Goal: Task Accomplishment & Management: Manage account settings

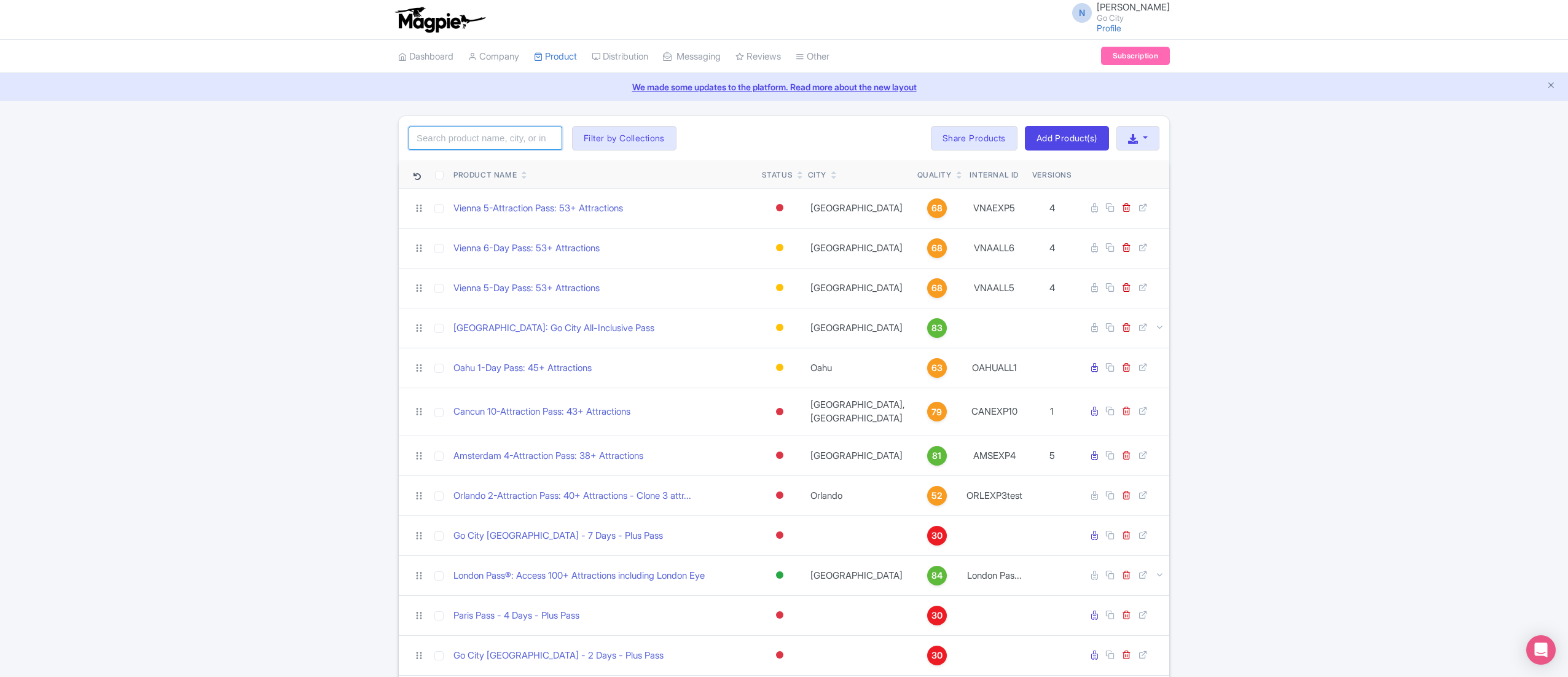
click at [515, 136] on input "search" at bounding box center [485, 138] width 154 height 23
click at [443, 142] on input "search" at bounding box center [485, 138] width 154 height 23
paste input "San Antonio"
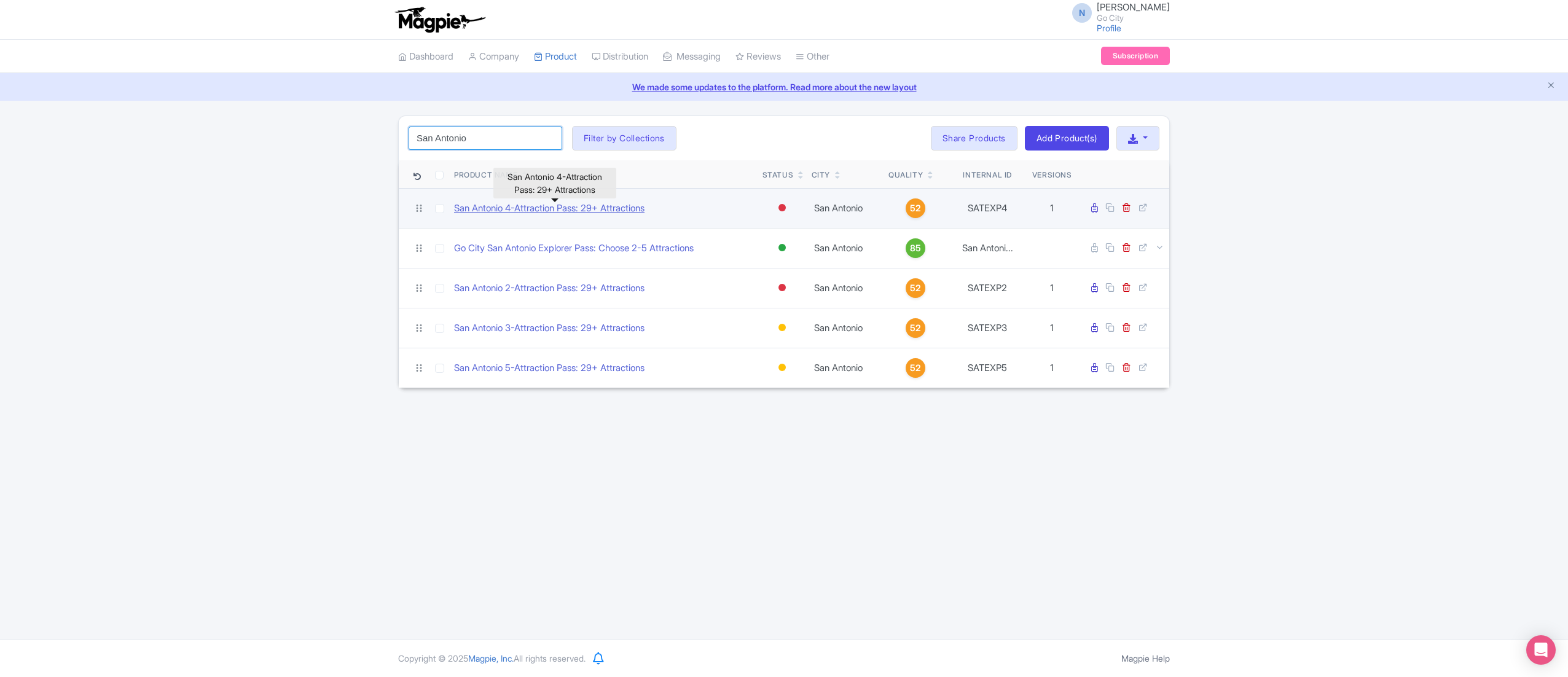
type input "San Antonio"
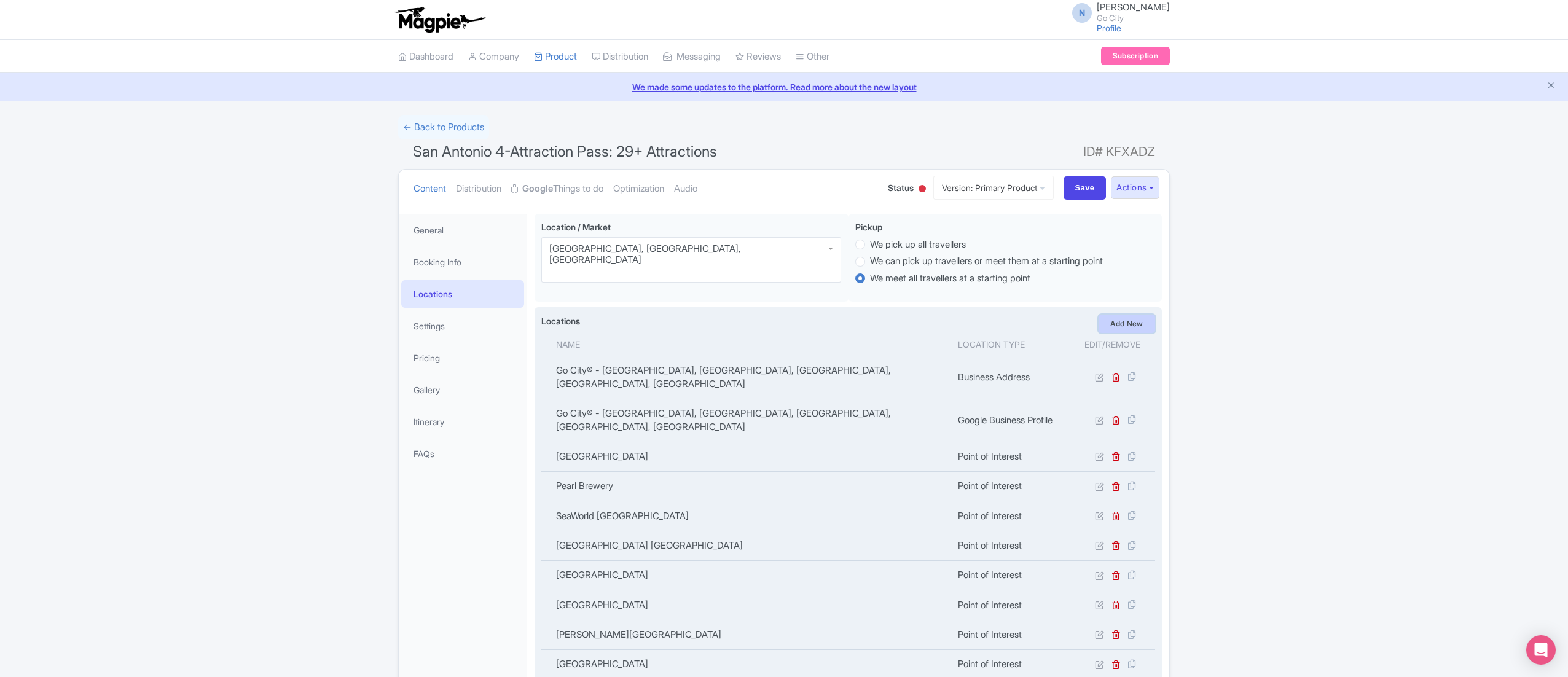
click at [1141, 333] on link "Add New" at bounding box center [1127, 324] width 57 height 19
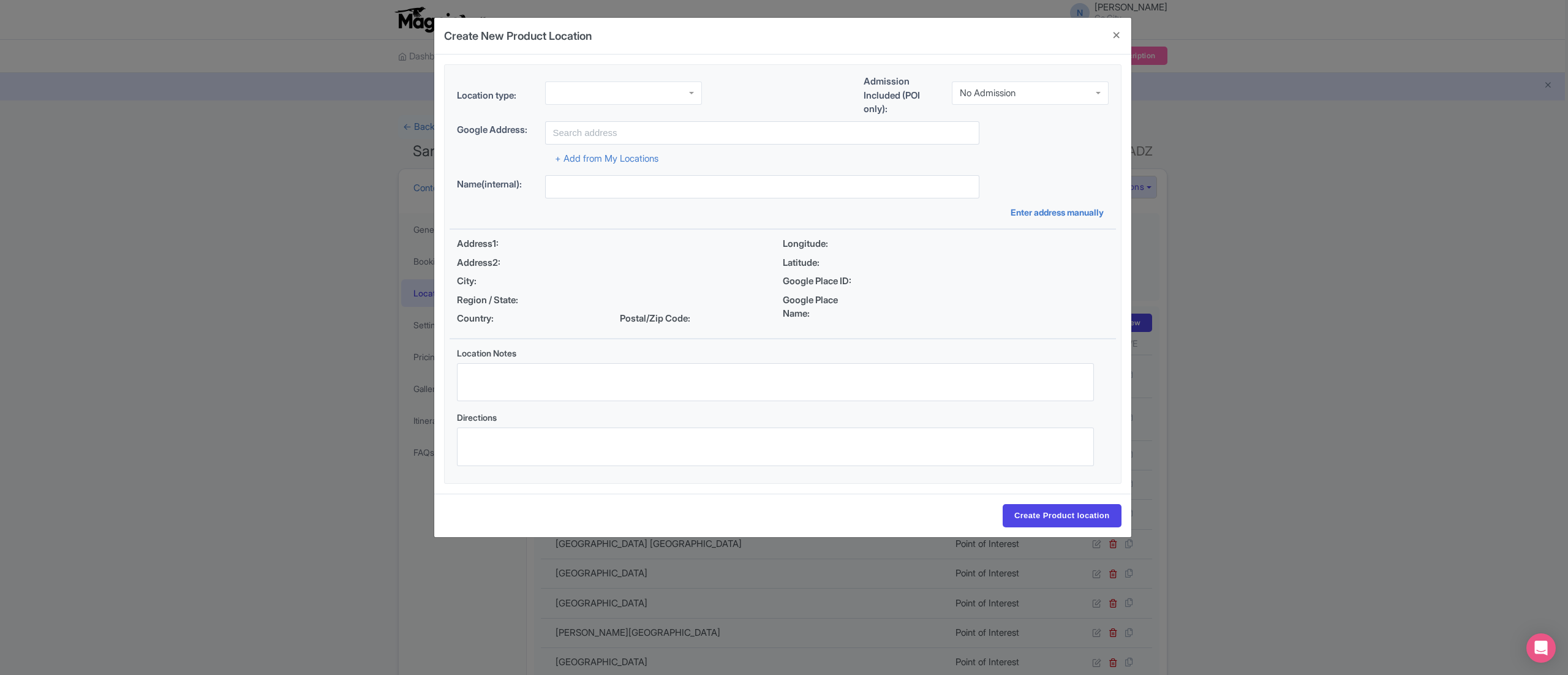
click at [587, 85] on div at bounding box center [623, 93] width 157 height 23
click at [788, 135] on input "text" at bounding box center [762, 133] width 434 height 23
click at [616, 181] on input "text" at bounding box center [762, 187] width 434 height 23
paste input "Six Flags Fiesta [US_STATE]"
click at [669, 183] on input "Six Flags Fiesta [US_STATE]" at bounding box center [762, 187] width 434 height 23
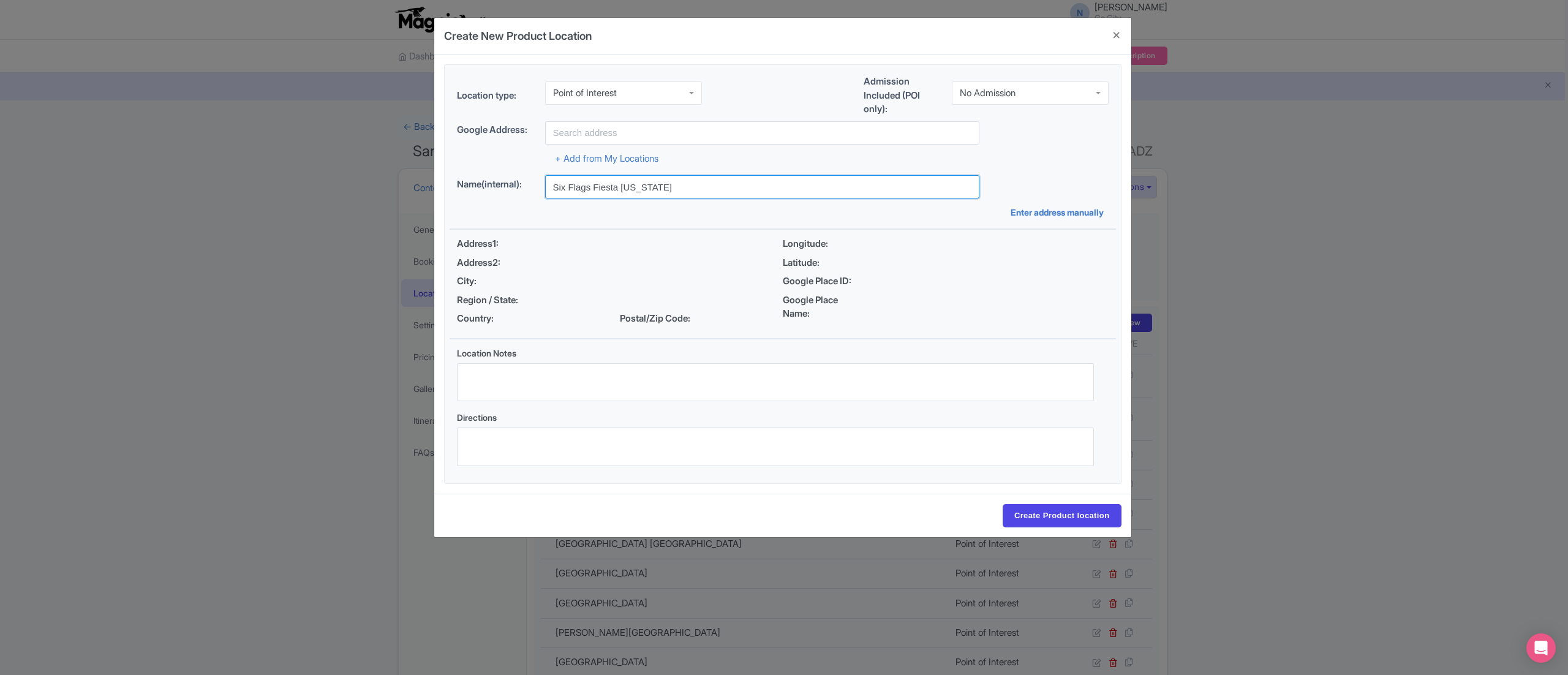
drag, startPoint x: 599, startPoint y: 187, endPoint x: 704, endPoint y: 188, distance: 105.0
click at [704, 188] on input "Six Flags Fiesta [US_STATE]" at bounding box center [762, 187] width 434 height 23
type input "S"
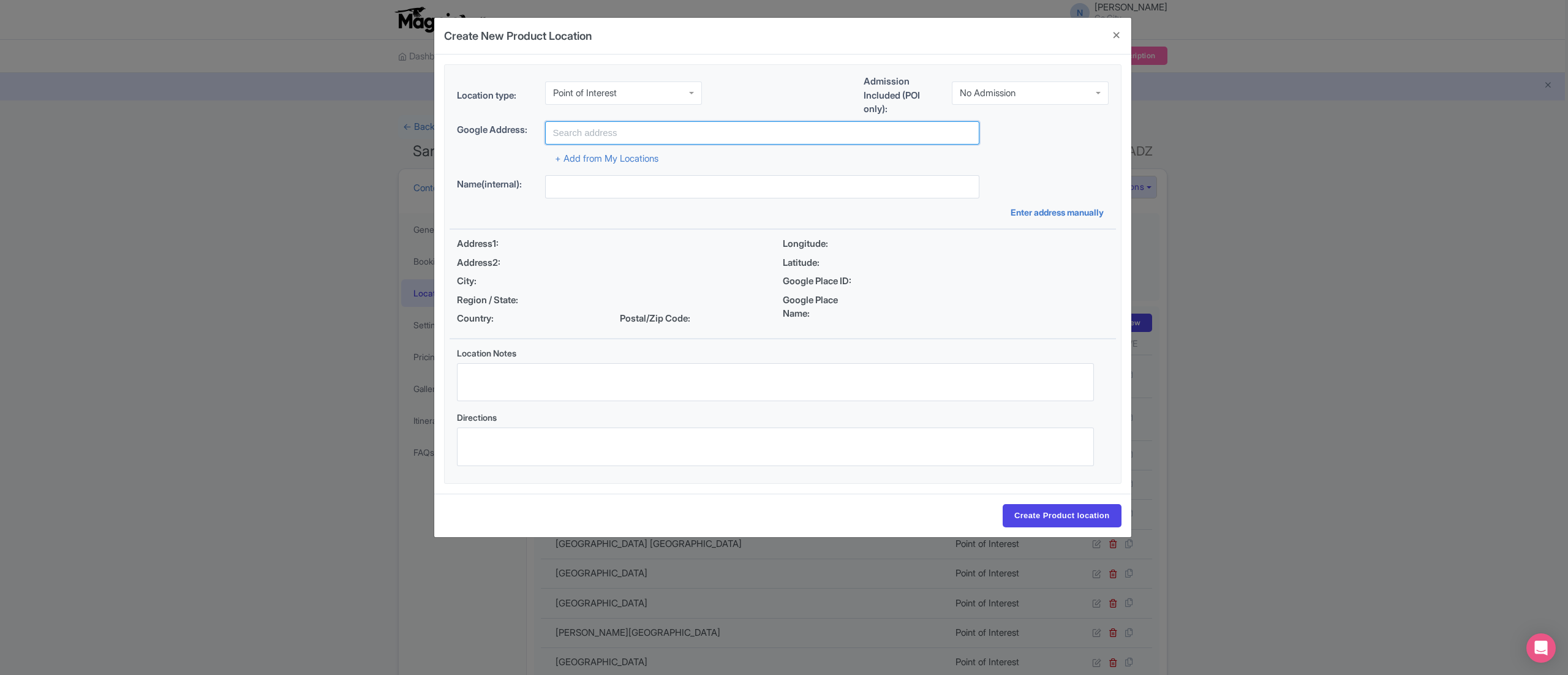
click at [709, 131] on input "text" at bounding box center [762, 133] width 434 height 23
paste input "Six Flags Fiesta [US_STATE]"
click at [1003, 504] on input "Create Product location" at bounding box center [1062, 516] width 119 height 23
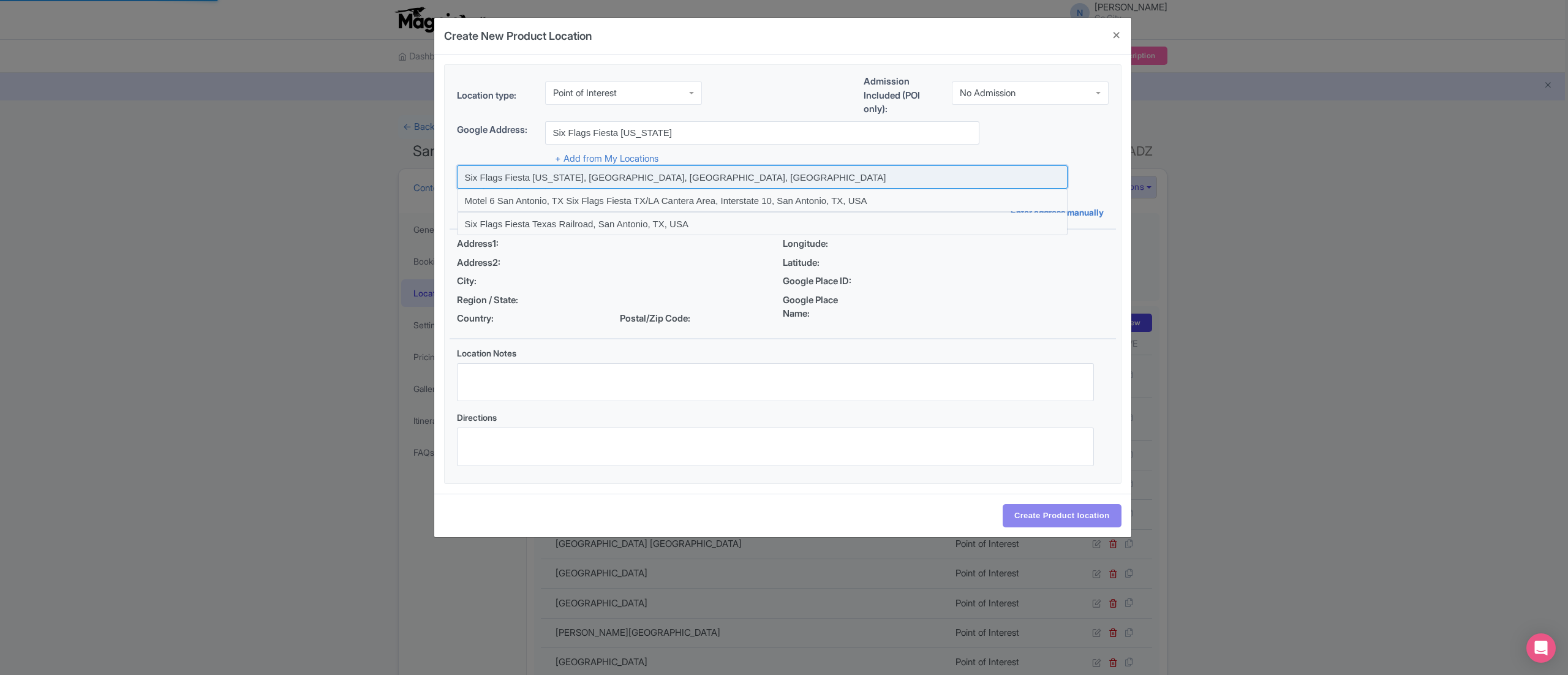
click at [677, 174] on input at bounding box center [762, 177] width 610 height 23
type input "Six Flags Fiesta [US_STATE], [GEOGRAPHIC_DATA], [GEOGRAPHIC_DATA], [GEOGRAPHIC_…"
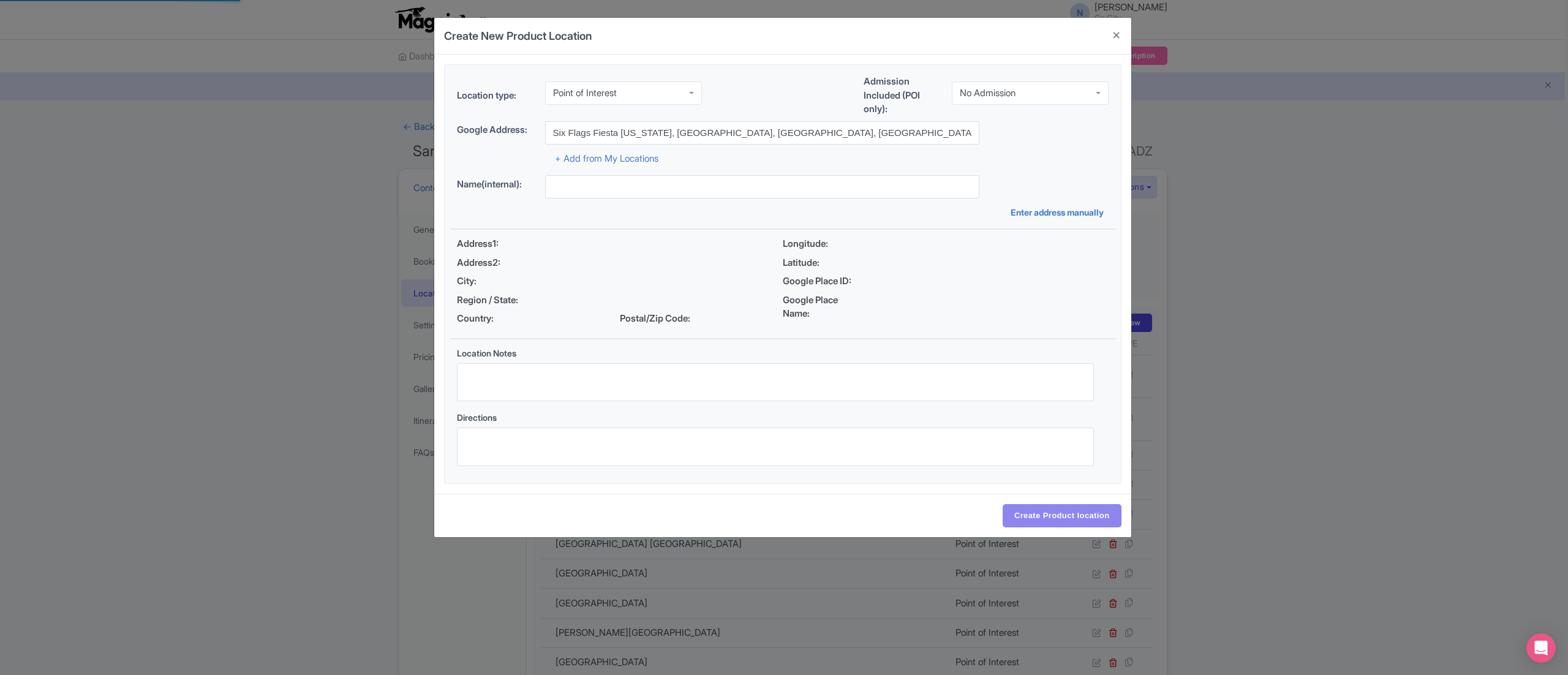
type input "Six Flags Fiesta Texas, San Antonio, TX, USA"
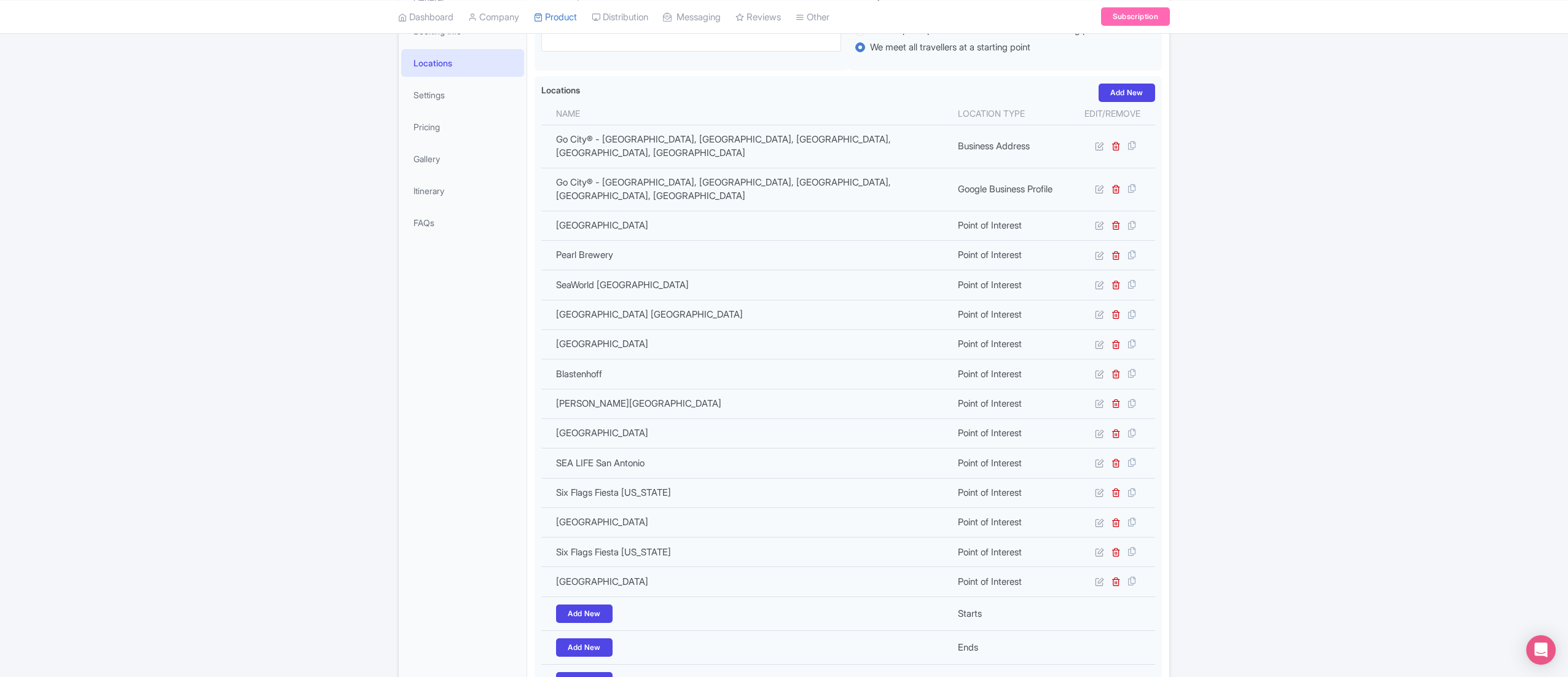
scroll to position [381, 0]
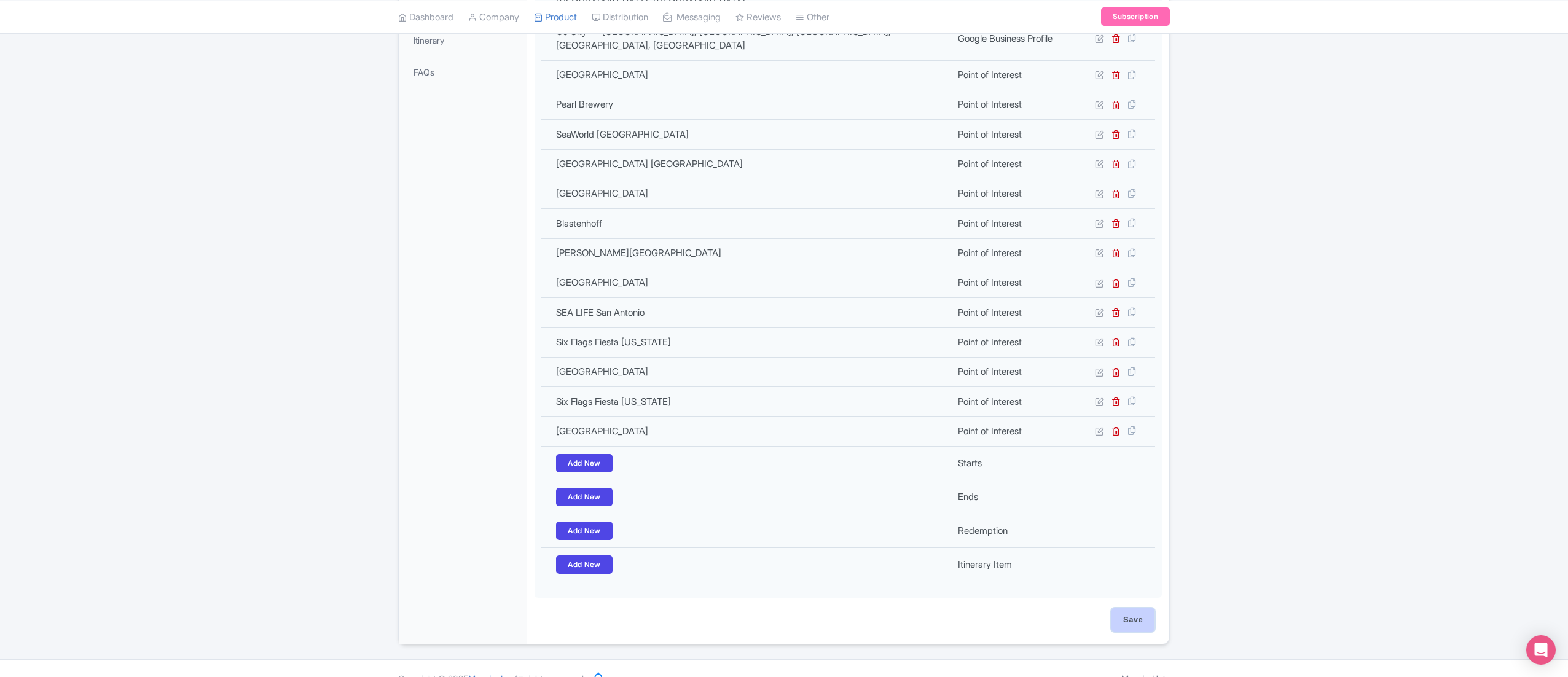
click at [1113, 608] on input "Save" at bounding box center [1133, 620] width 43 height 23
type input "Update Product"
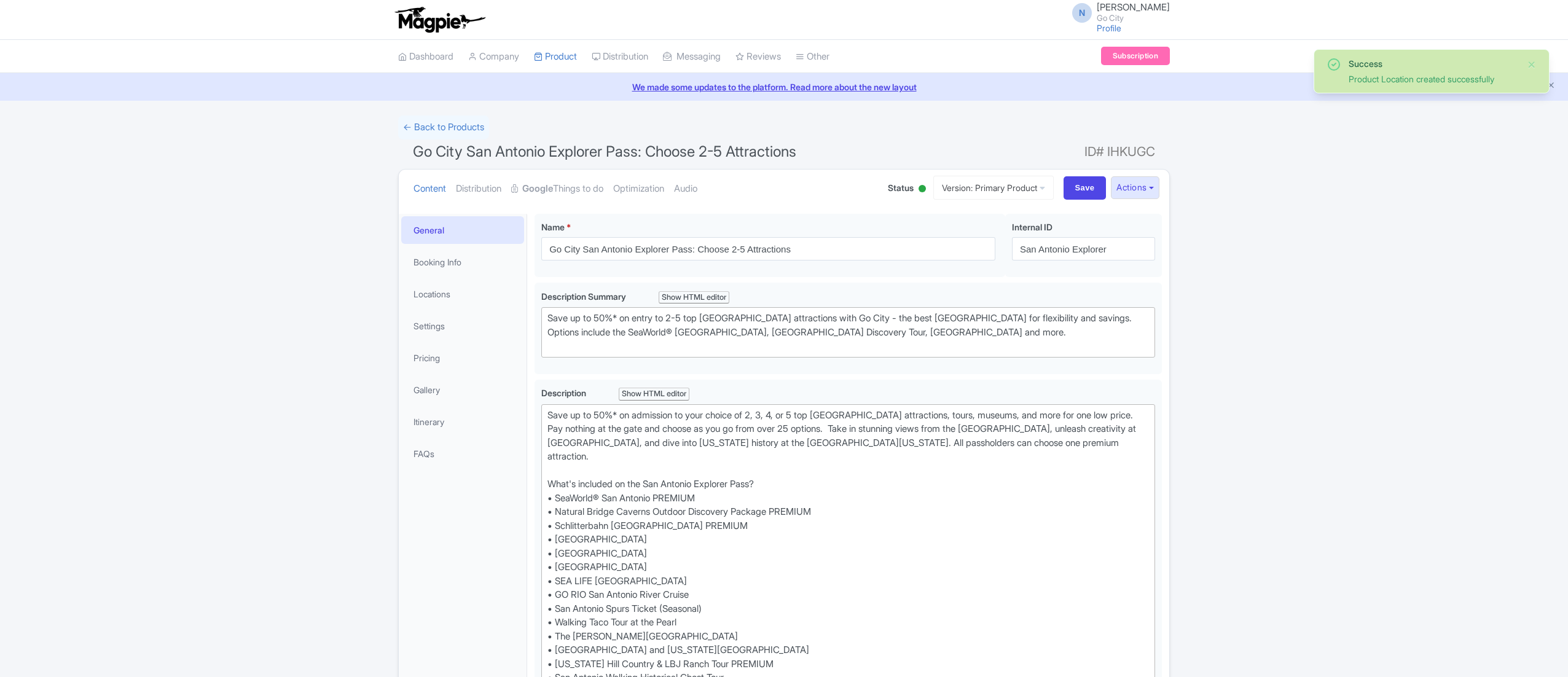
click at [473, 307] on link "Locations" at bounding box center [463, 294] width 123 height 28
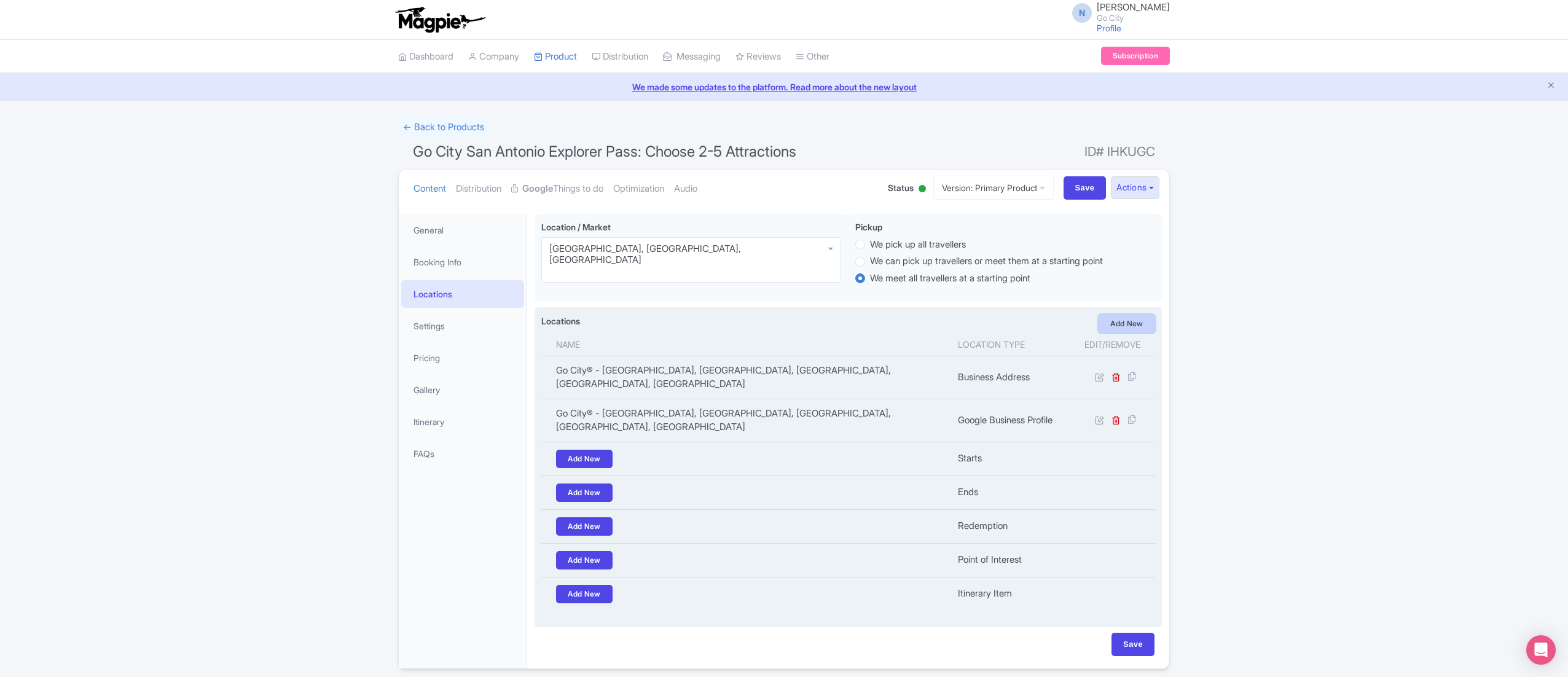
click at [1110, 326] on link "Add New" at bounding box center [1127, 324] width 57 height 19
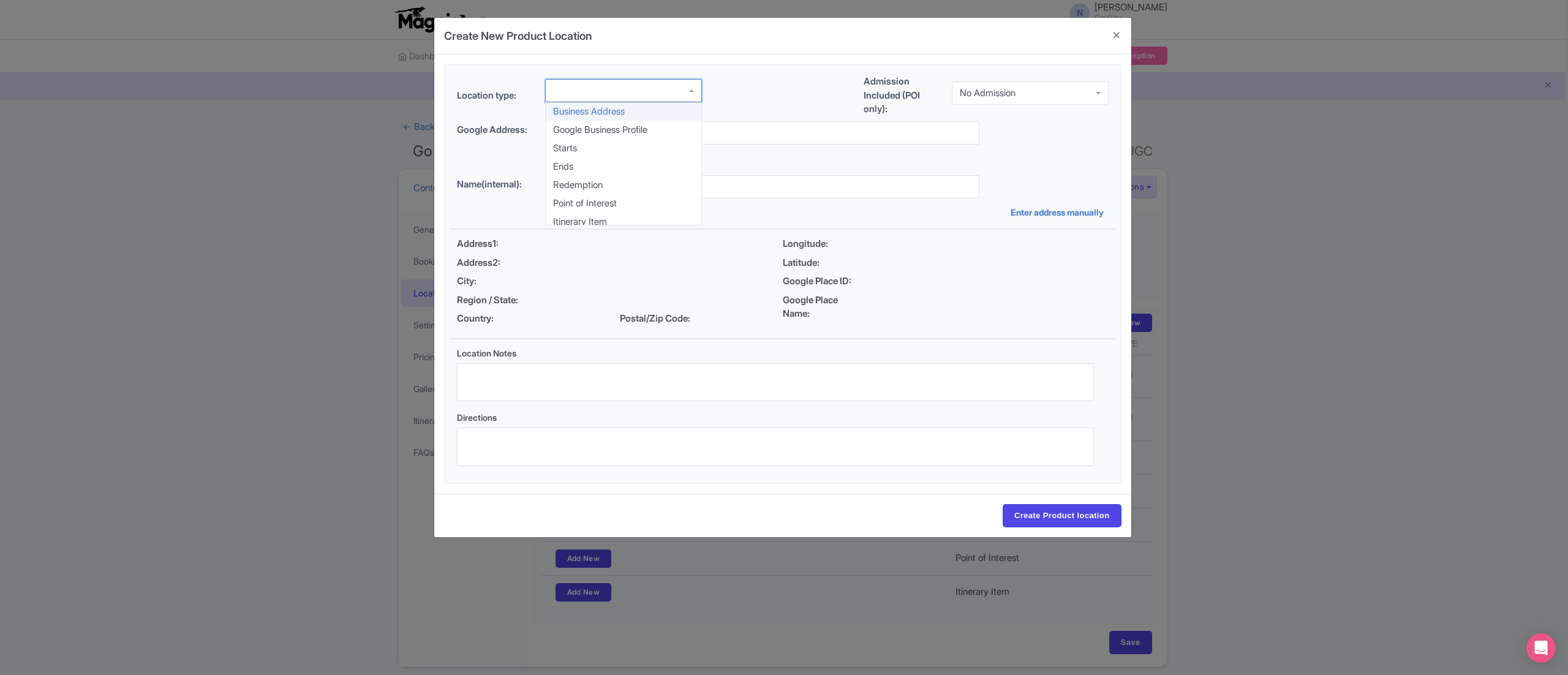
click at [649, 98] on div at bounding box center [623, 90] width 157 height 23
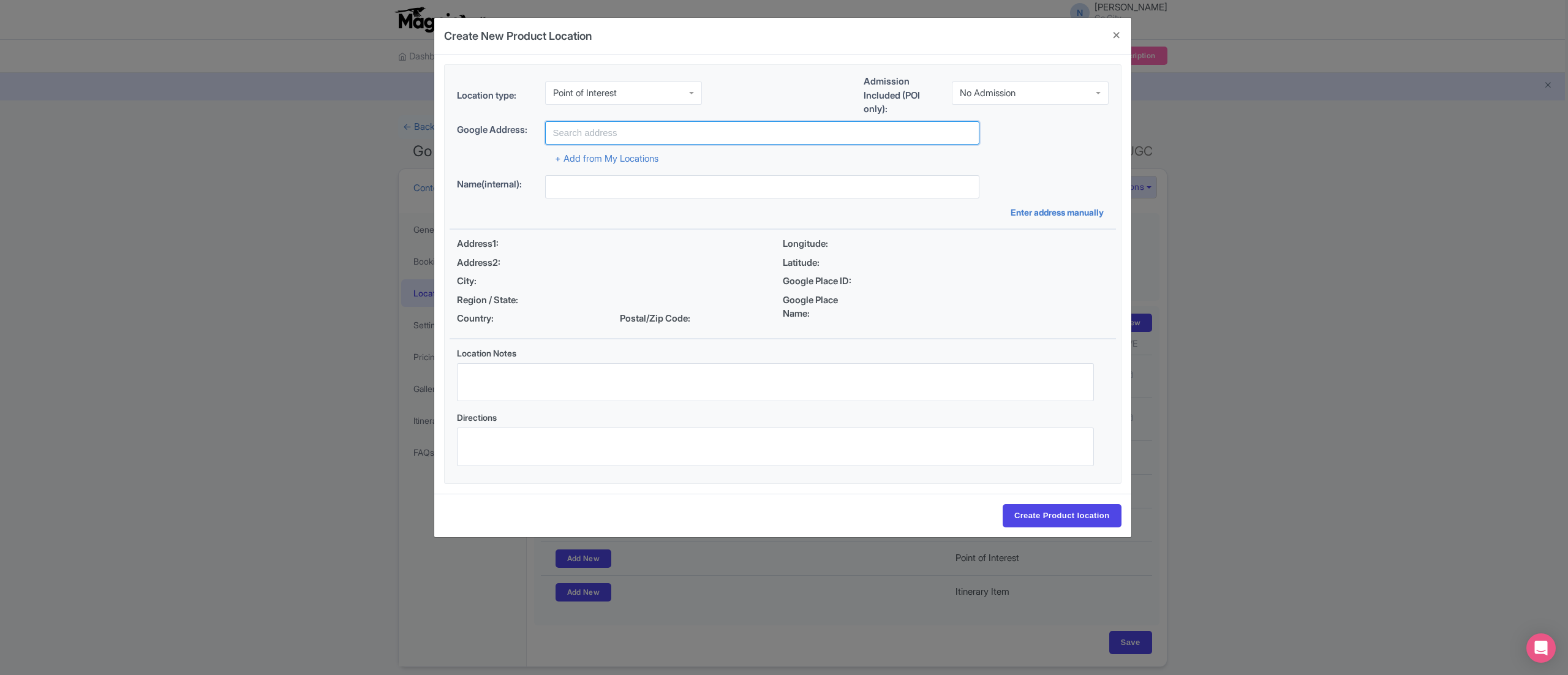
click at [660, 137] on input "text" at bounding box center [762, 133] width 434 height 23
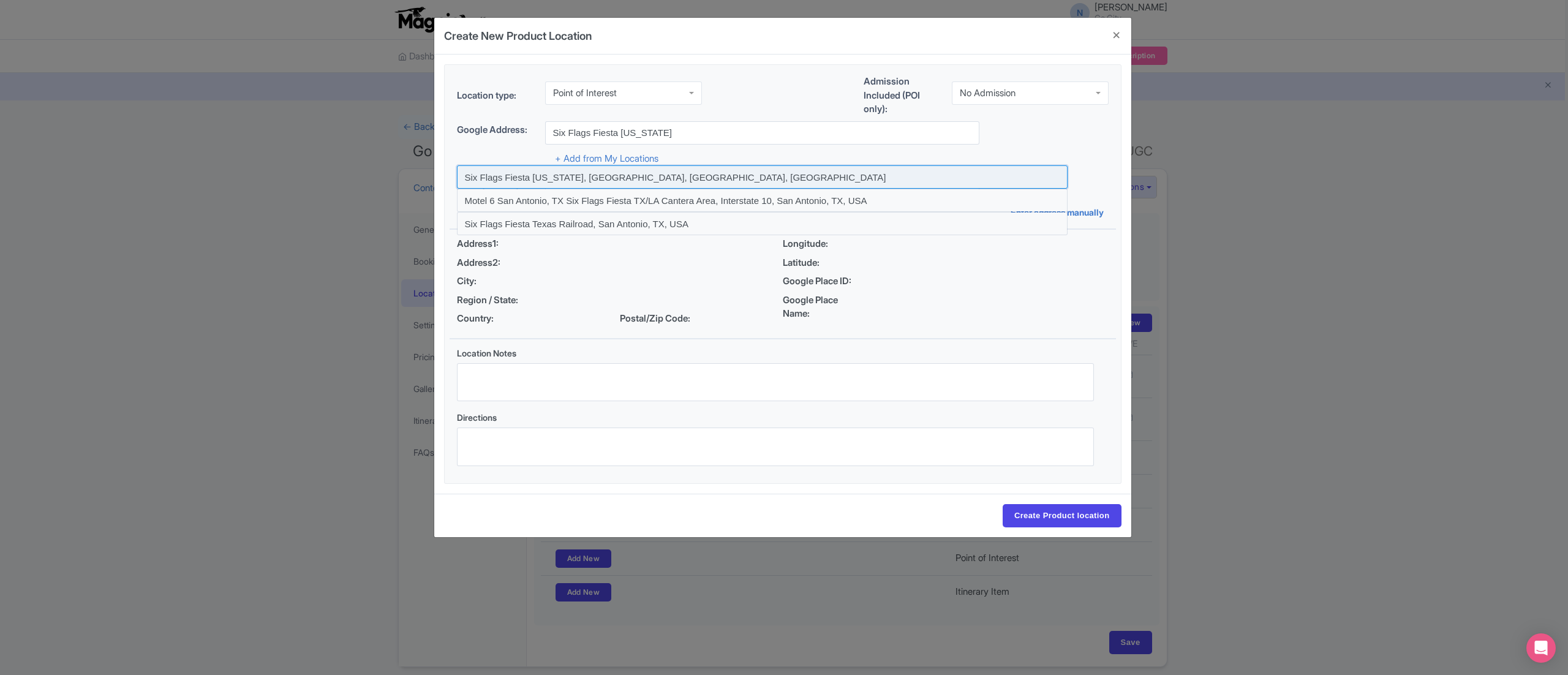
click at [647, 178] on input at bounding box center [762, 177] width 610 height 23
type input "Six Flags Fiesta [US_STATE], [GEOGRAPHIC_DATA], [GEOGRAPHIC_DATA], [GEOGRAPHIC_…"
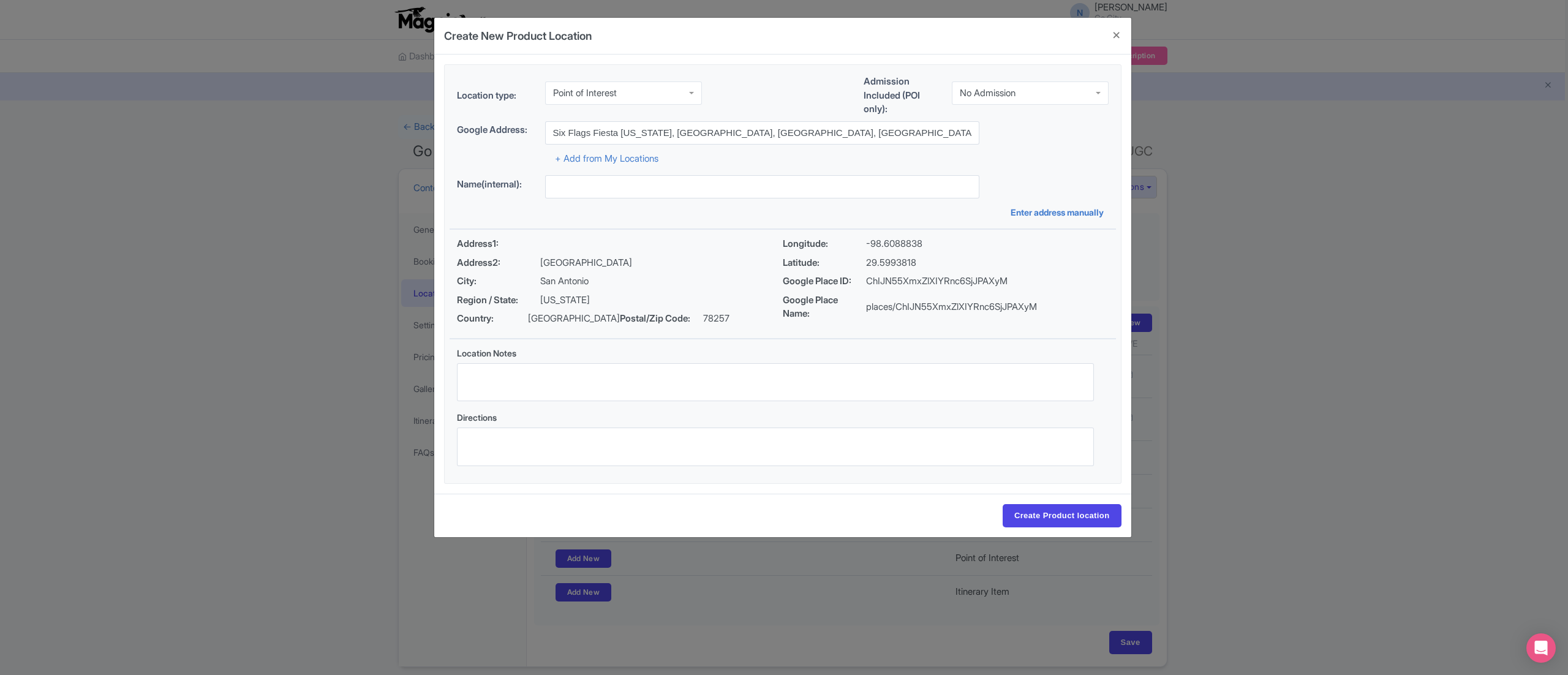
type input "Six Flags Fiesta [US_STATE], [GEOGRAPHIC_DATA], [GEOGRAPHIC_DATA], [GEOGRAPHIC_…"
click at [1047, 527] on input "Create Product location" at bounding box center [1062, 516] width 119 height 23
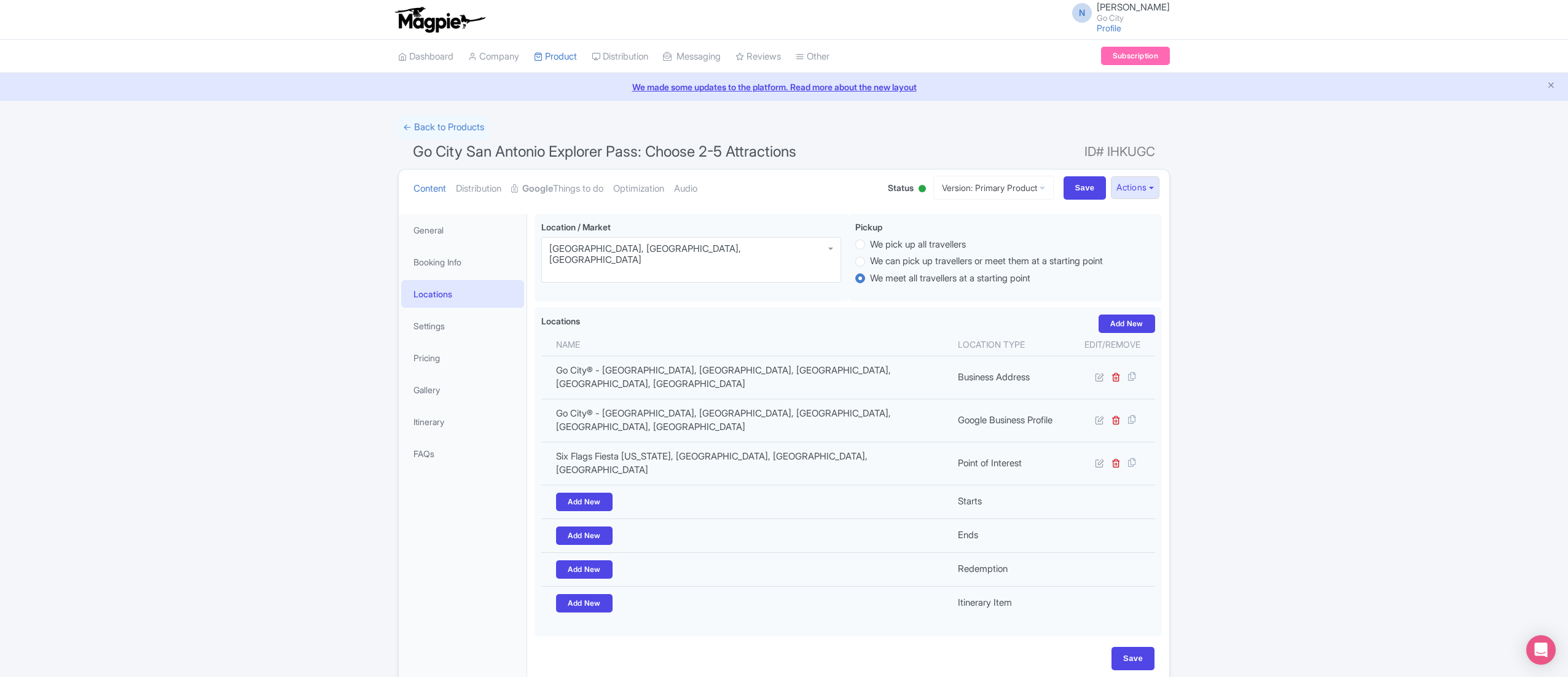
scroll to position [23, 0]
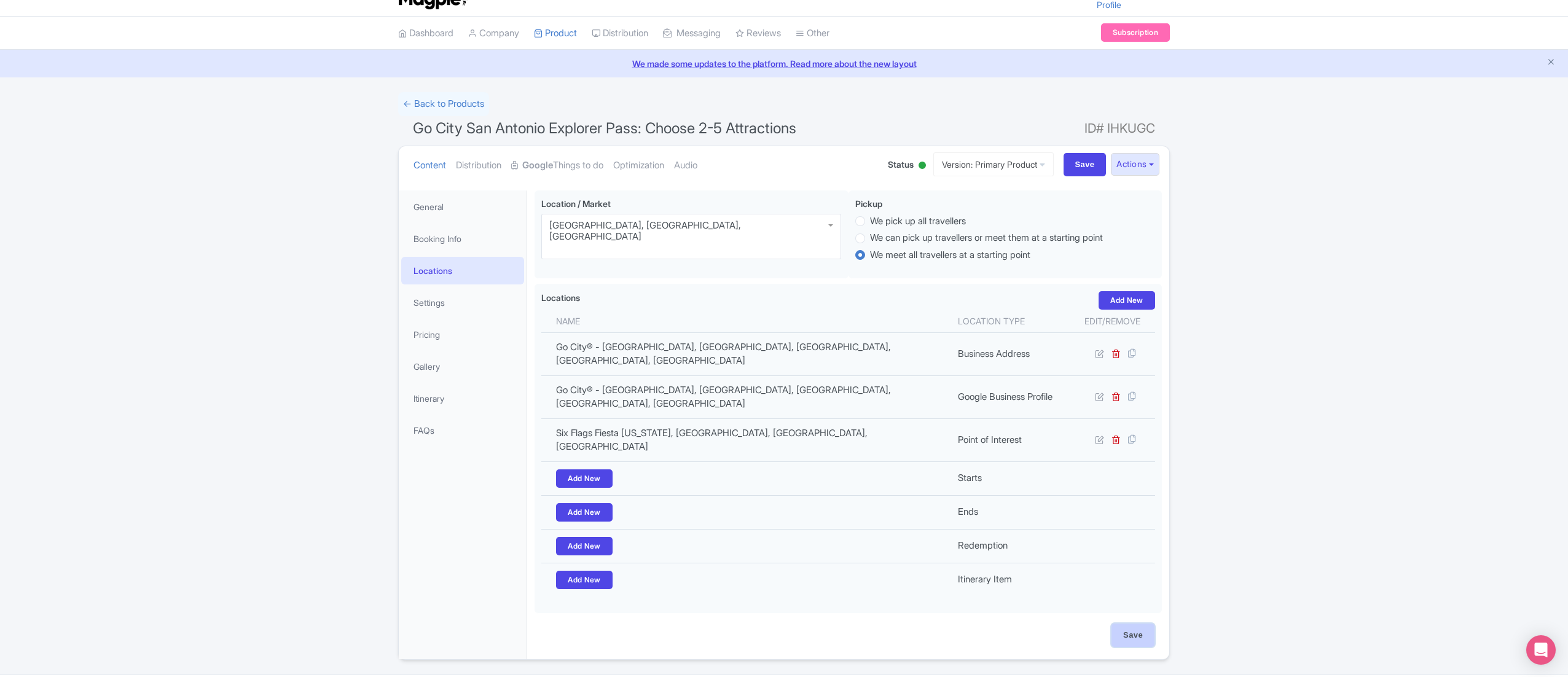
click at [1129, 624] on input "Save" at bounding box center [1133, 635] width 43 height 23
type input "Update Product"
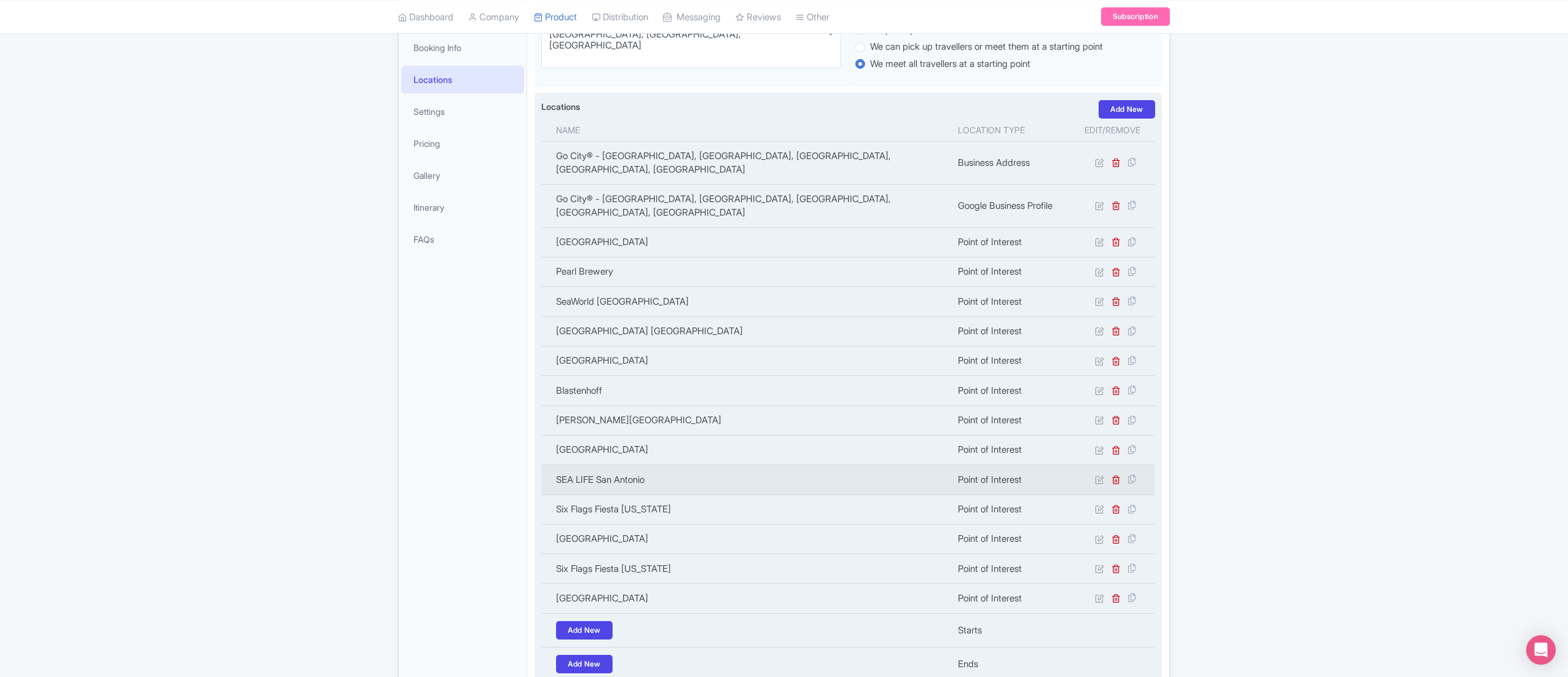
scroll to position [377, 0]
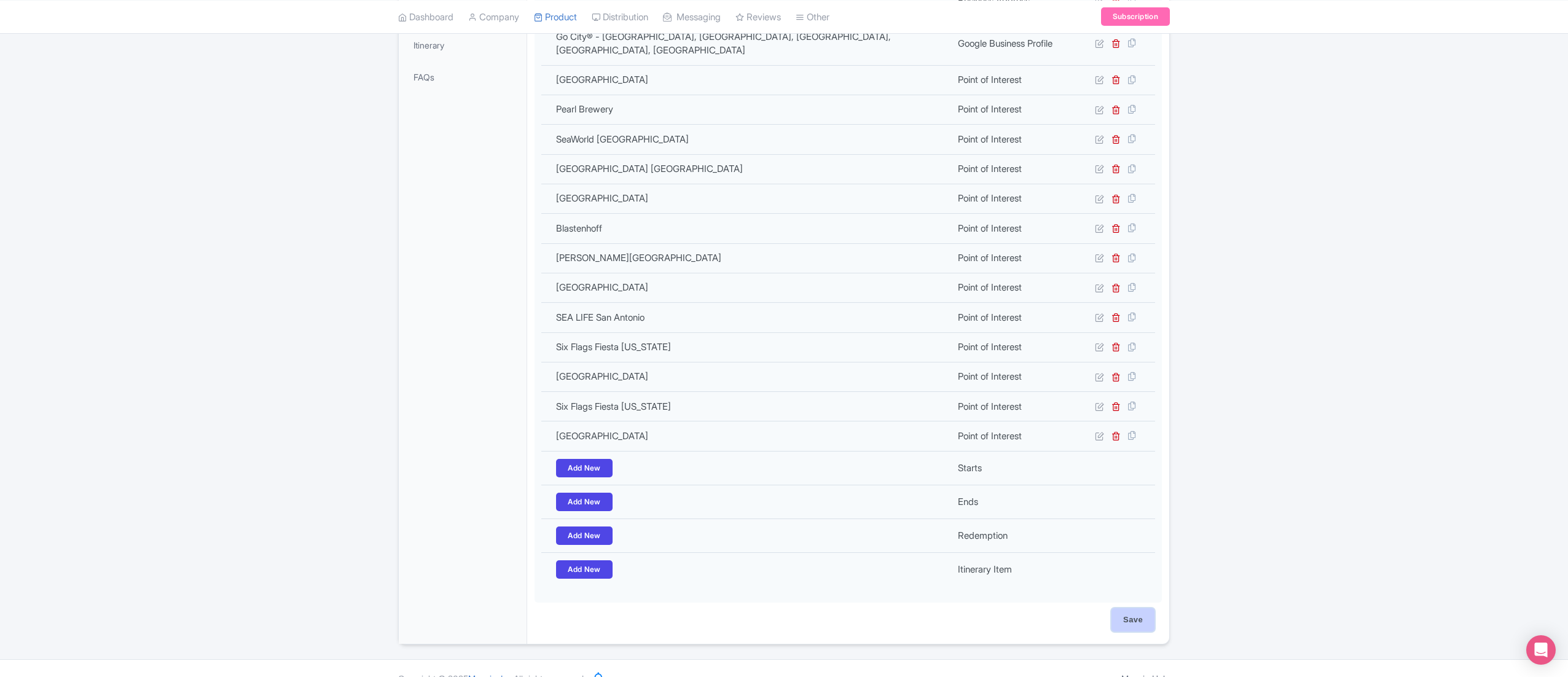
click at [1124, 608] on input "Save" at bounding box center [1133, 620] width 43 height 23
type input "Saving..."
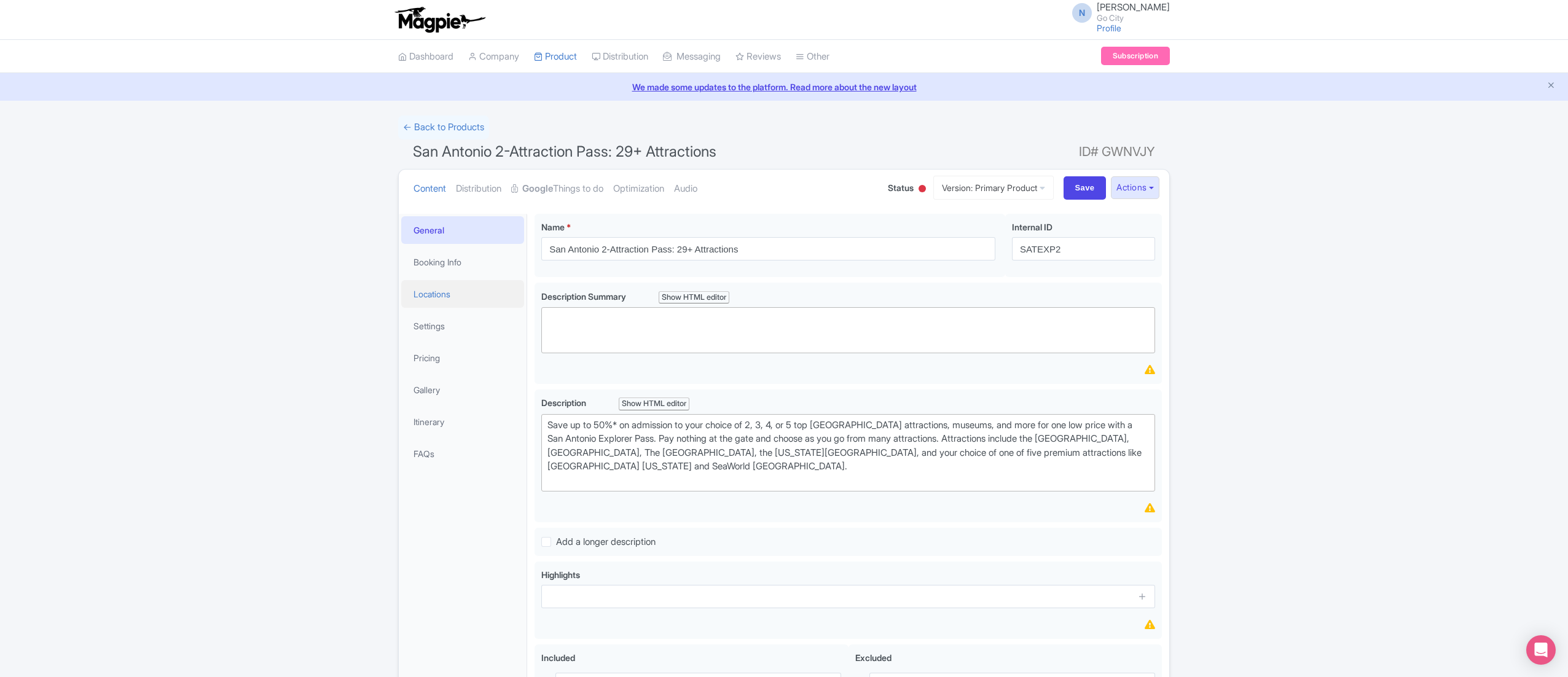
click at [411, 294] on link "Locations" at bounding box center [463, 294] width 123 height 28
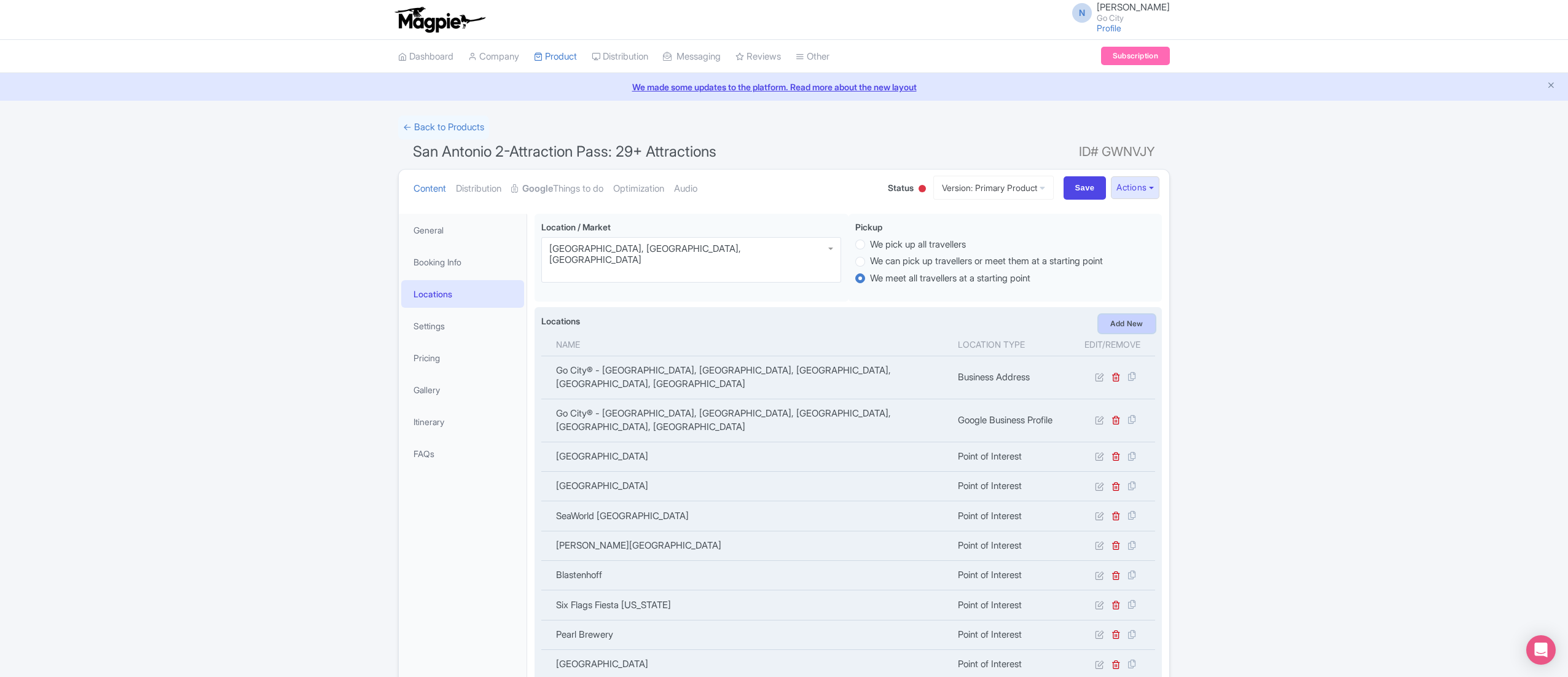
click at [1121, 329] on link "Add New" at bounding box center [1127, 324] width 57 height 19
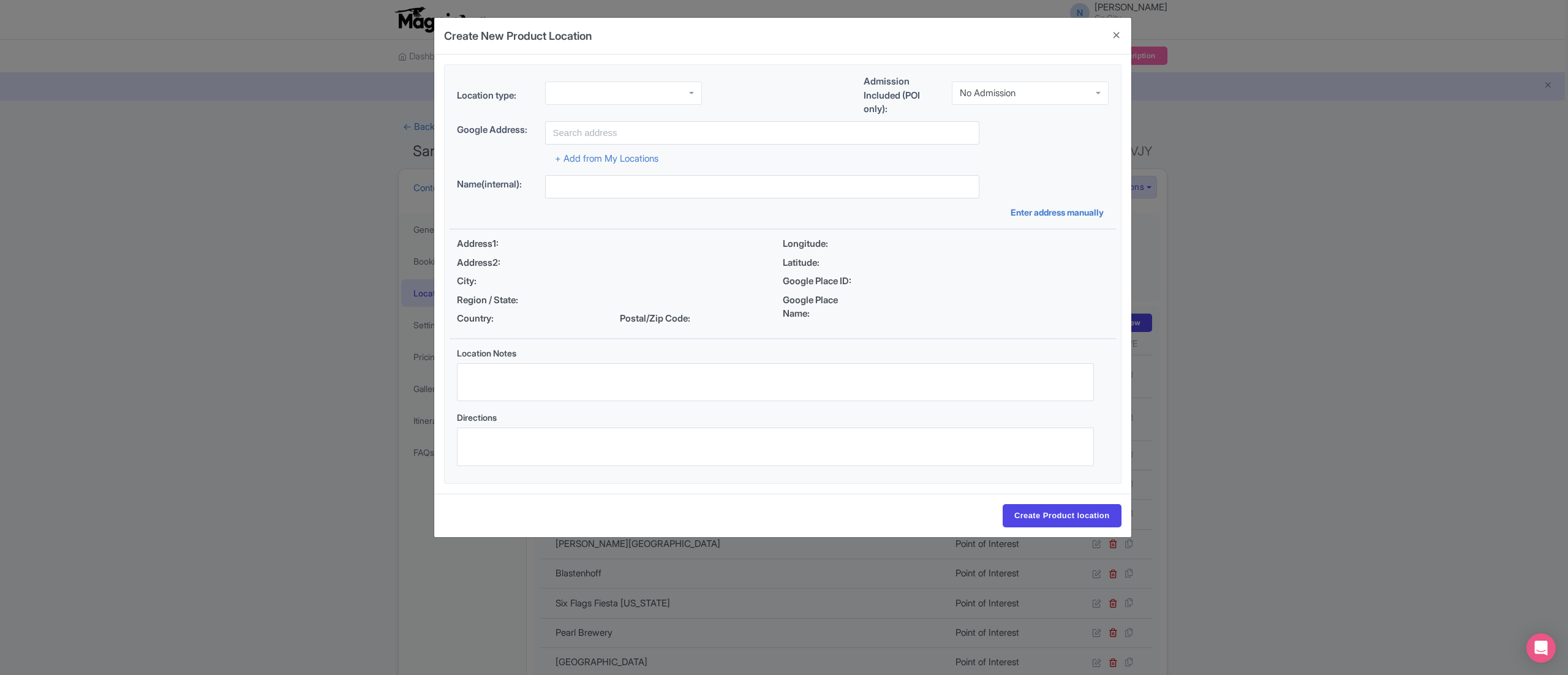
click at [631, 100] on div at bounding box center [623, 93] width 157 height 23
click at [603, 132] on input "text" at bounding box center [762, 133] width 434 height 23
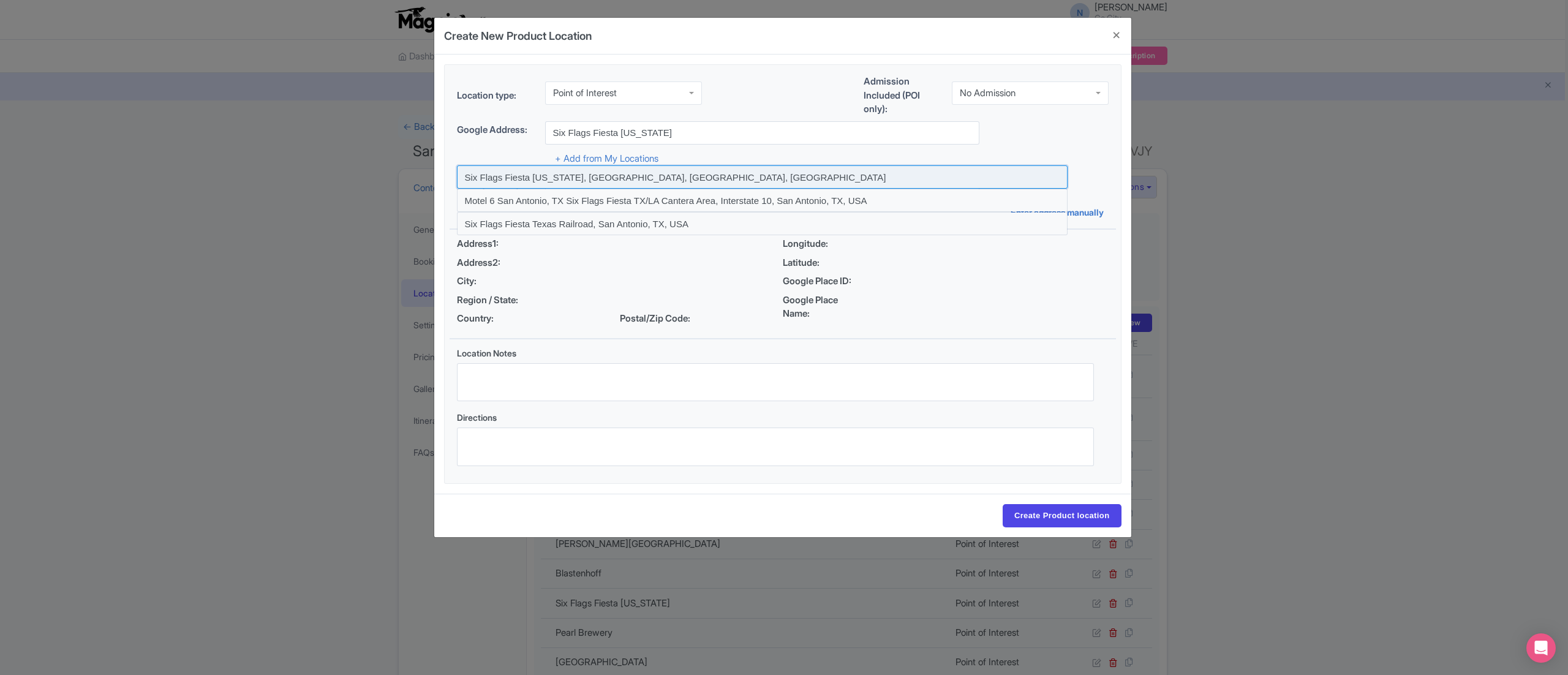
click at [638, 183] on input at bounding box center [762, 177] width 610 height 23
type input "Six Flags Fiesta [US_STATE], [GEOGRAPHIC_DATA], [GEOGRAPHIC_DATA], [GEOGRAPHIC_…"
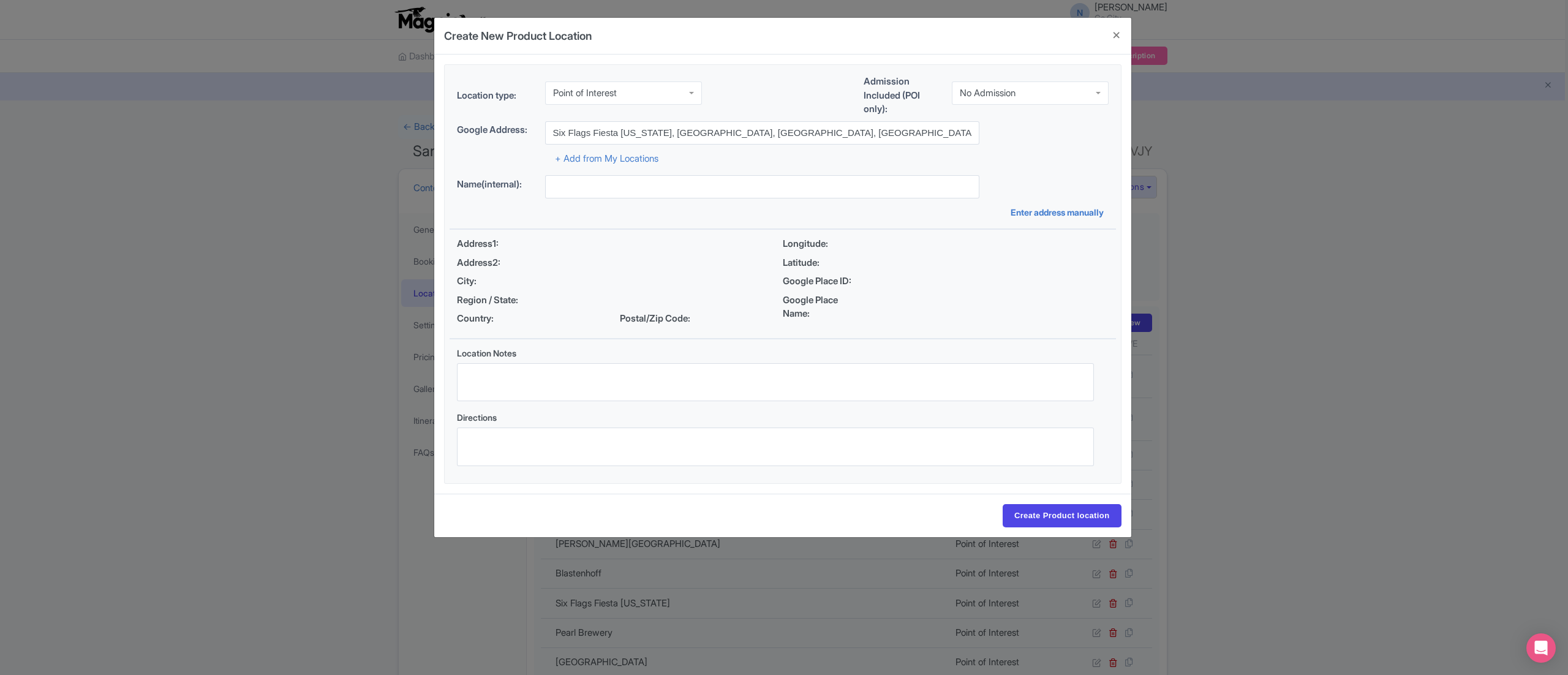
type input "Six Flags Fiesta [US_STATE], [GEOGRAPHIC_DATA], [GEOGRAPHIC_DATA], [GEOGRAPHIC_…"
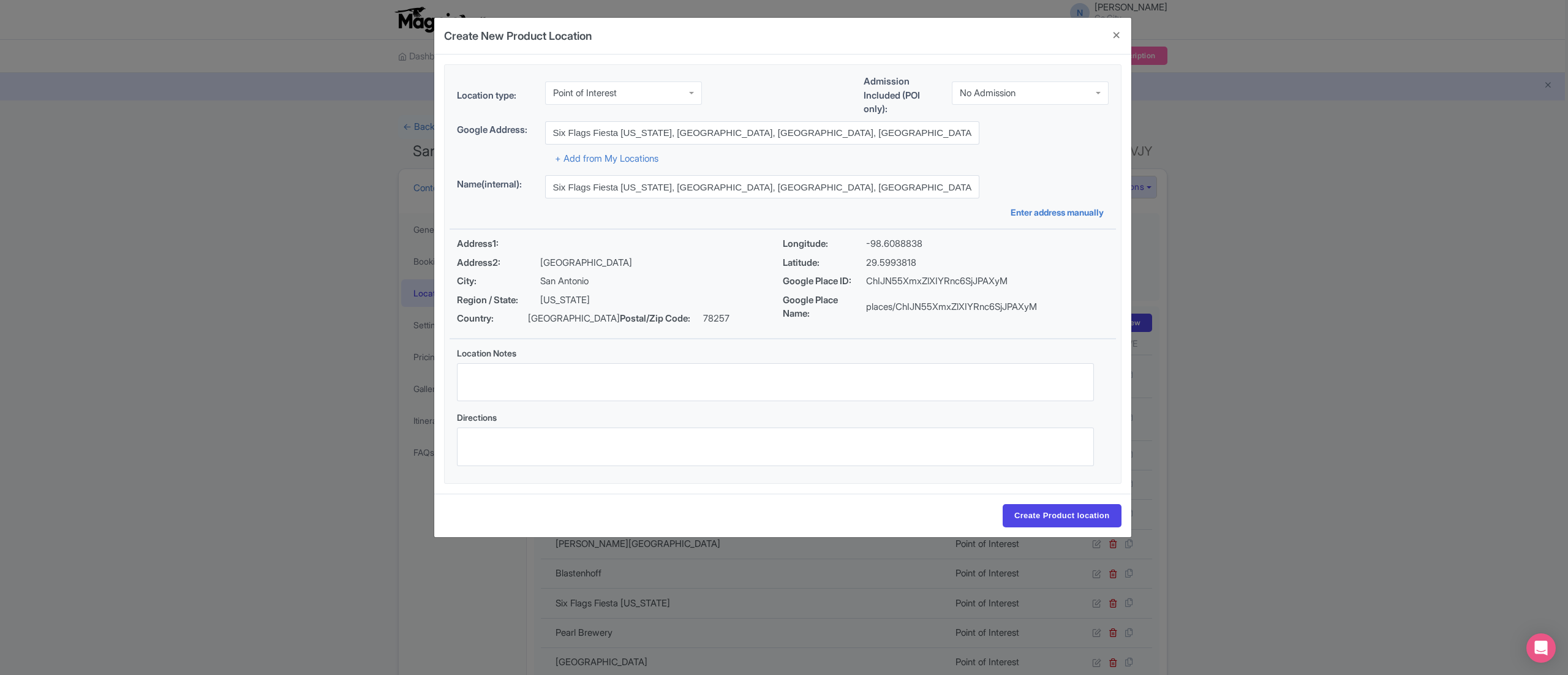
click at [685, 215] on div "Name(internal): Six Flags Fiesta Texas, San Antonio, TX, USA Enter address manu…" at bounding box center [782, 197] width 666 height 44
click at [1041, 526] on input "Create Product location" at bounding box center [1062, 516] width 119 height 23
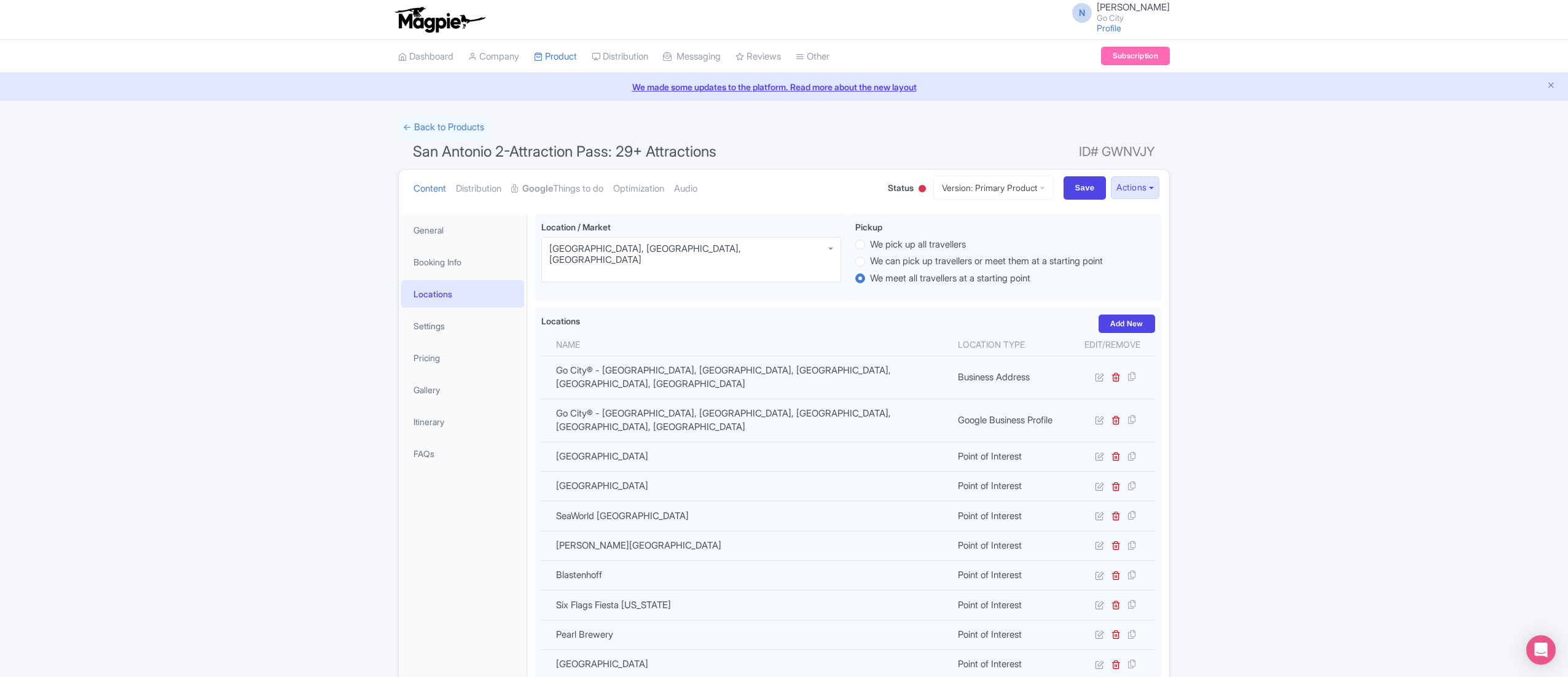
scroll to position [381, 0]
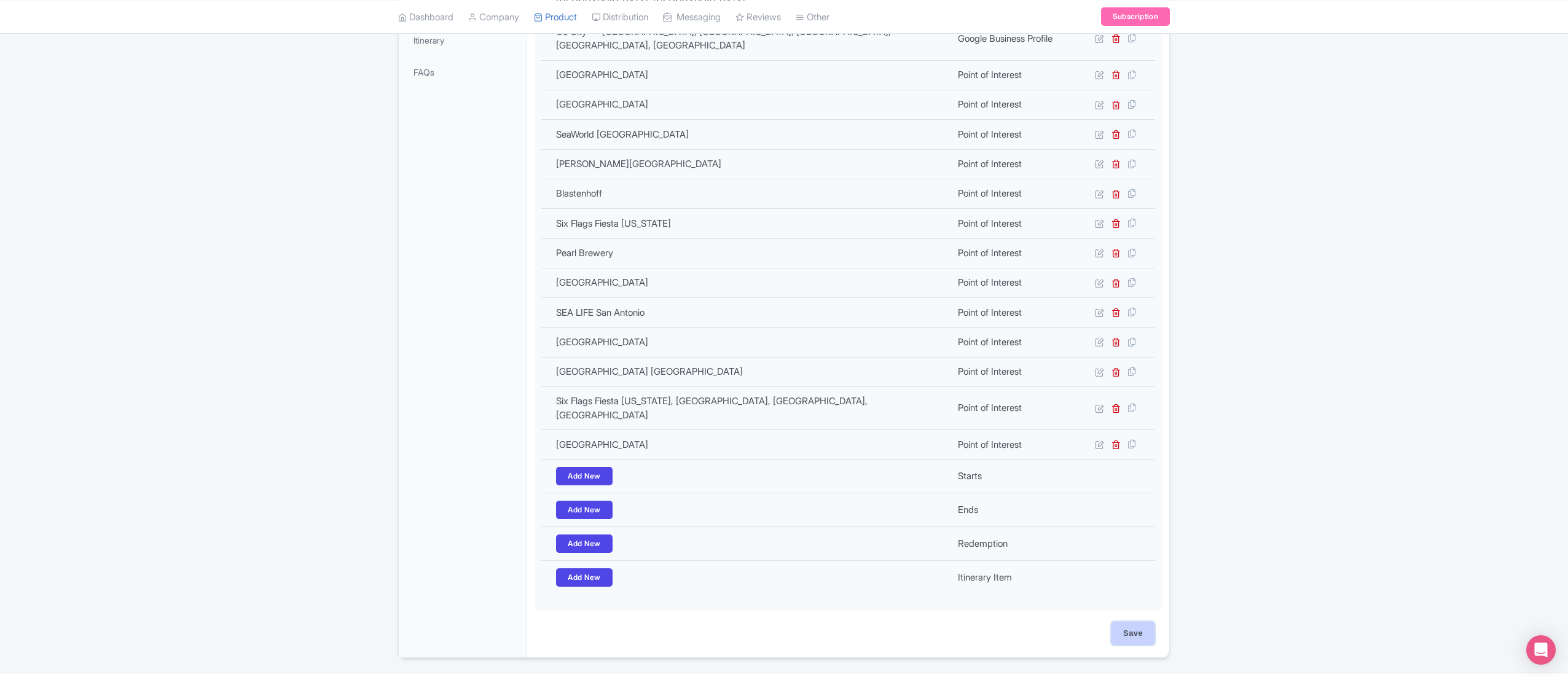
click at [1145, 622] on input "Save" at bounding box center [1133, 633] width 43 height 23
type input "Update Product"
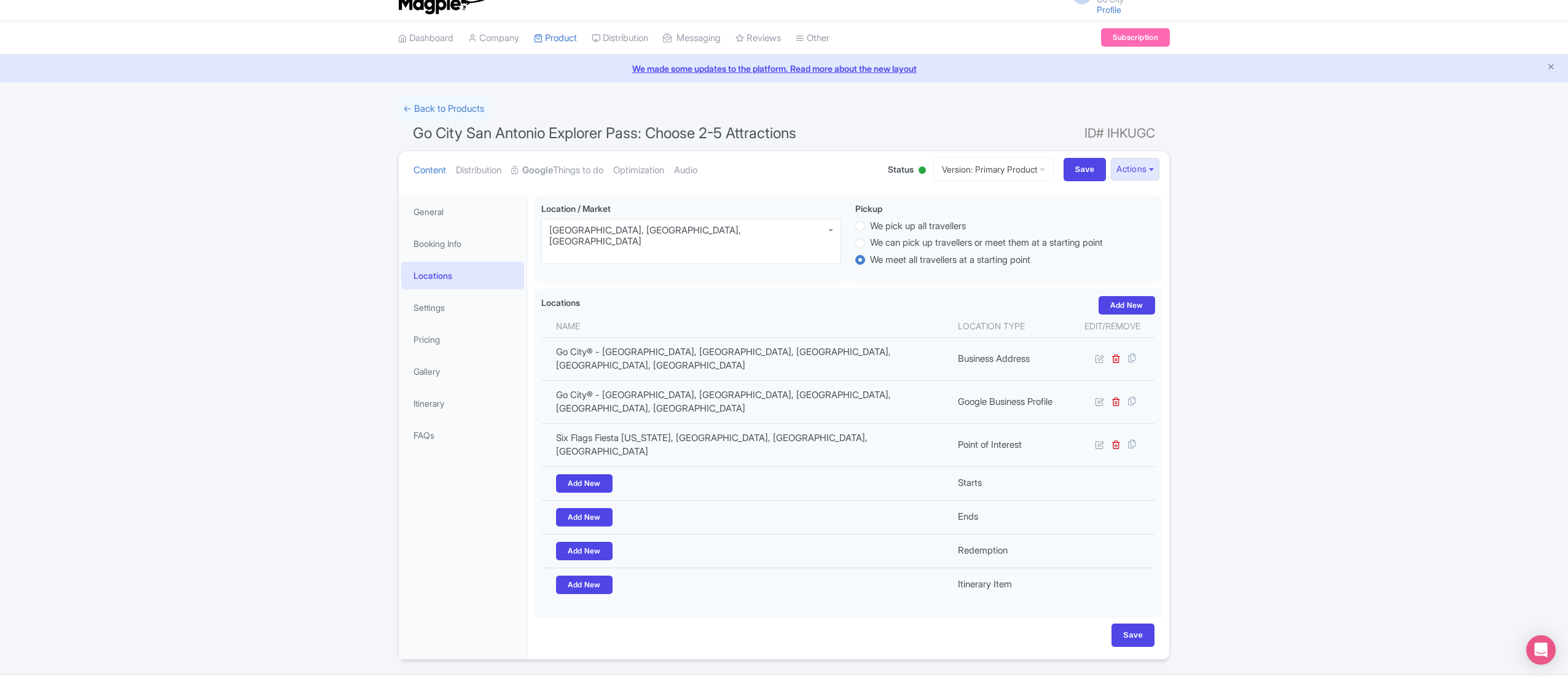
scroll to position [19, 0]
click at [1124, 624] on input "Save" at bounding box center [1133, 635] width 43 height 23
type input "Saving..."
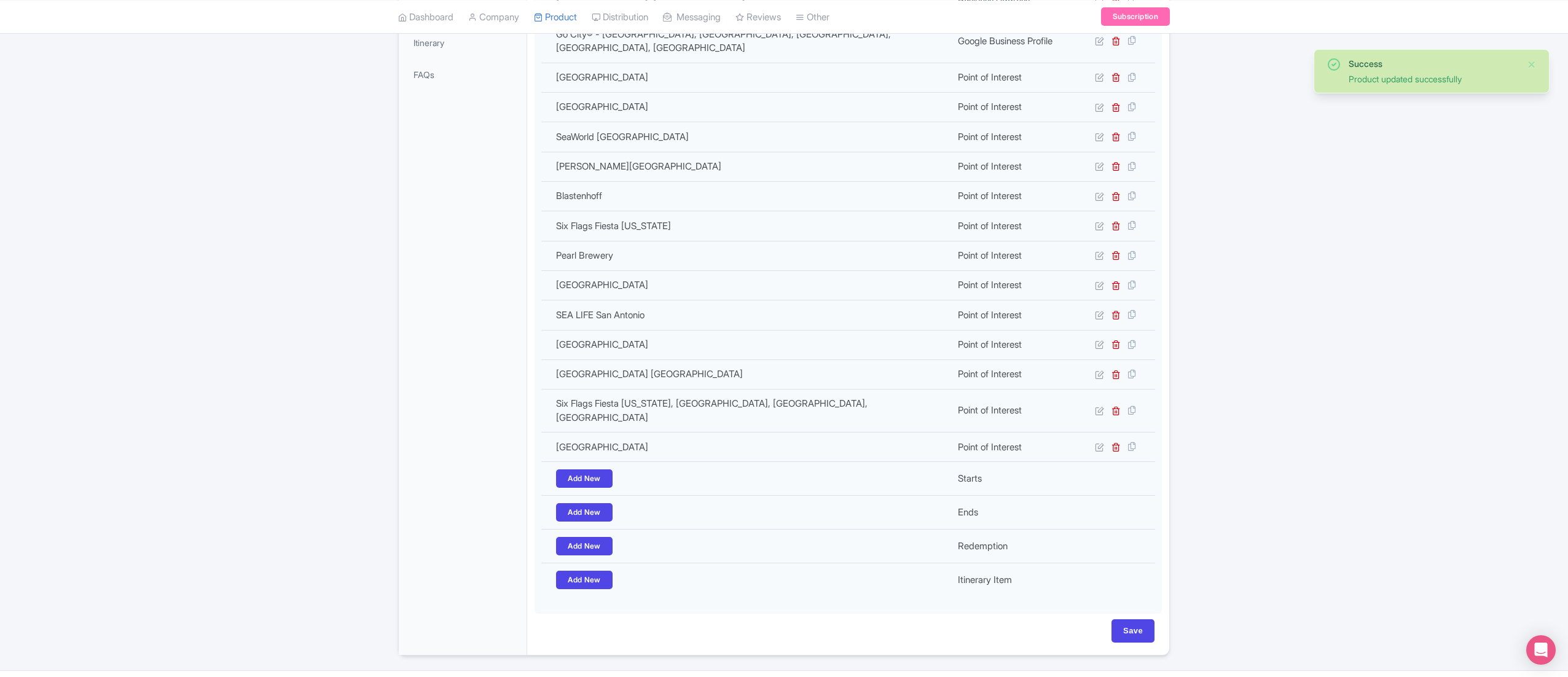
scroll to position [377, 0]
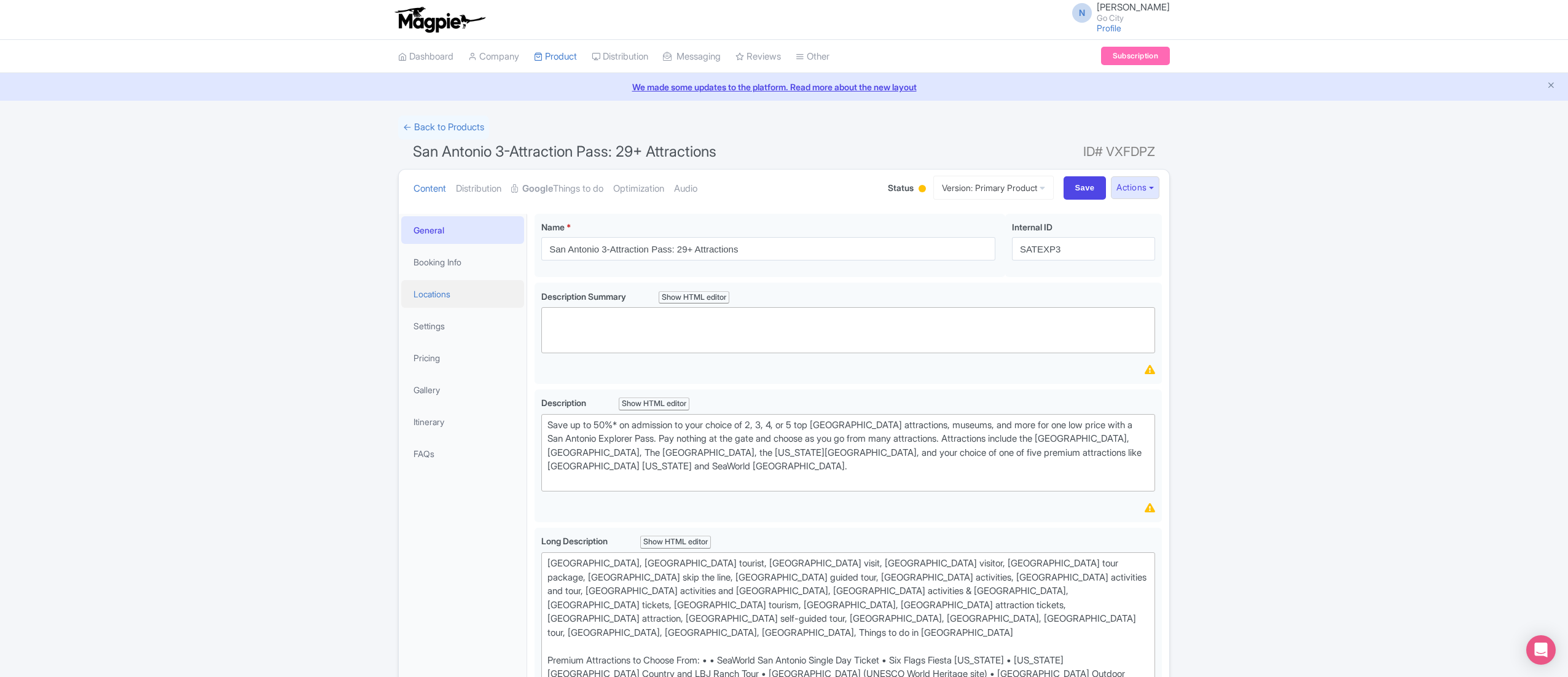
click at [437, 304] on link "Locations" at bounding box center [463, 294] width 123 height 28
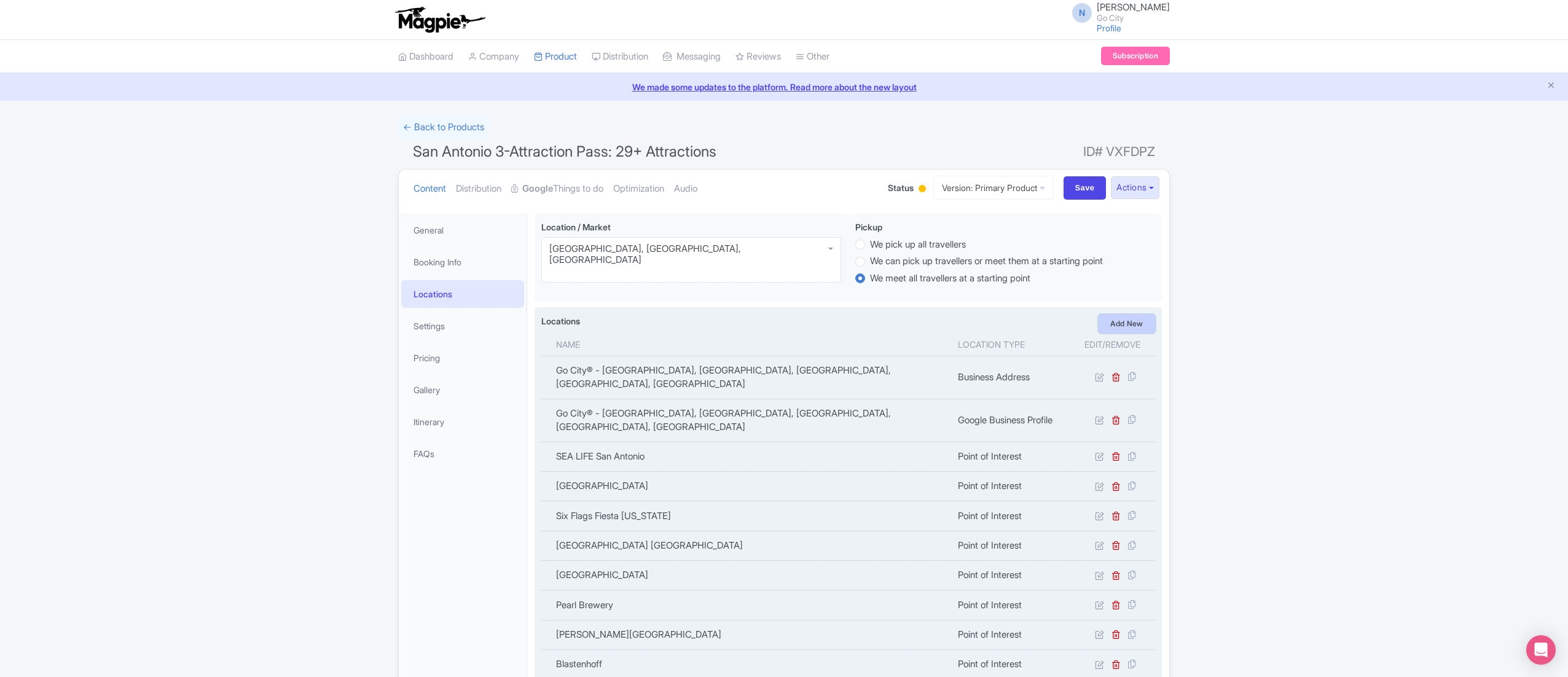
click at [1134, 331] on link "Add New" at bounding box center [1127, 324] width 57 height 19
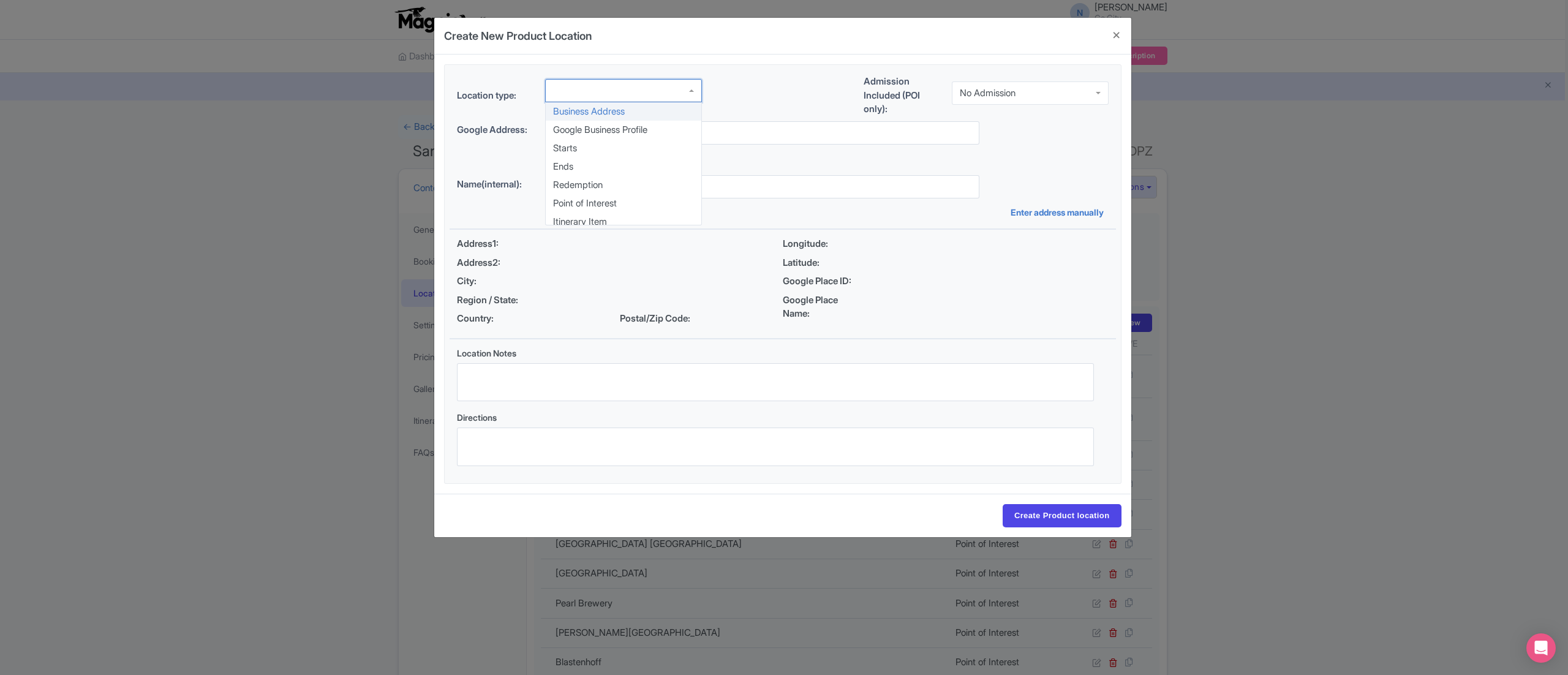
click at [582, 82] on div at bounding box center [623, 90] width 157 height 23
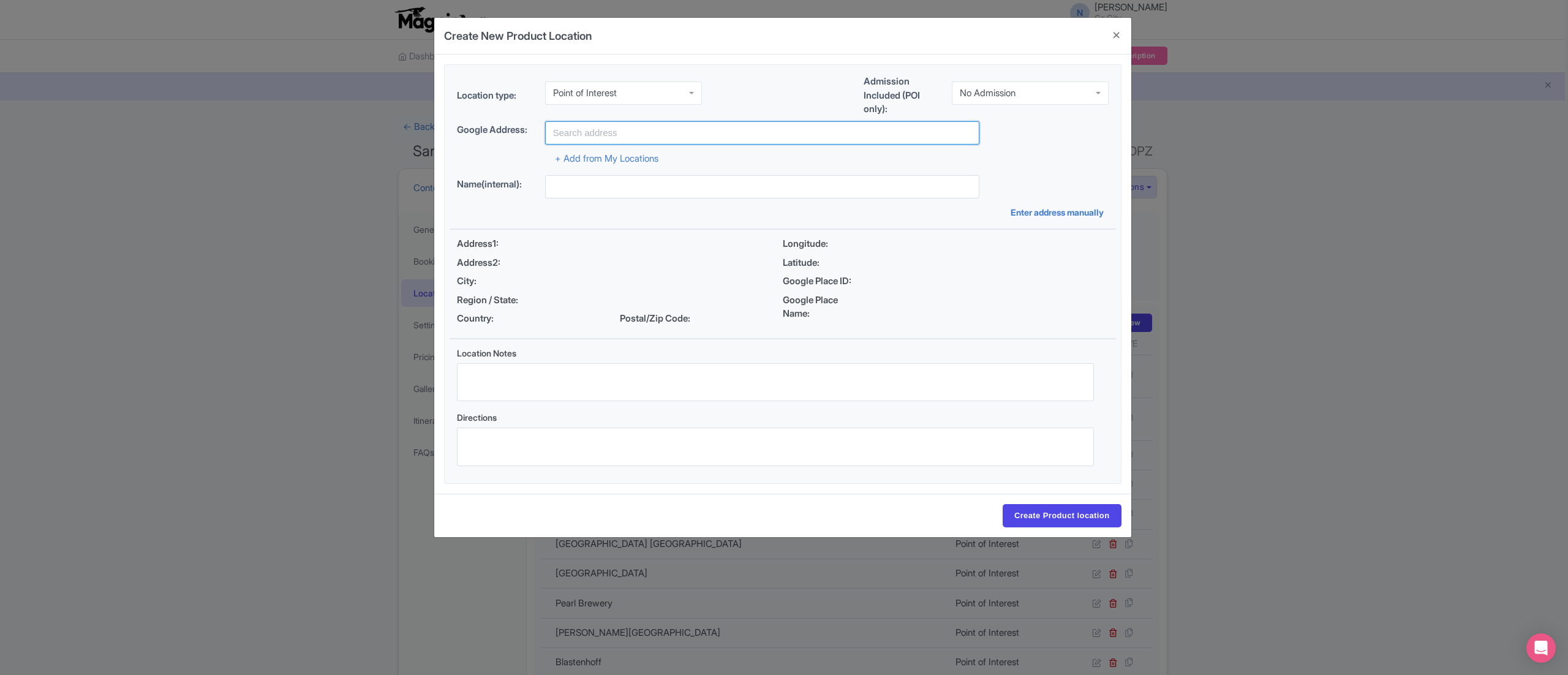
click at [612, 129] on input "text" at bounding box center [762, 133] width 434 height 23
type input "Six Flags Fiesta [US_STATE], [GEOGRAPHIC_DATA], [GEOGRAPHIC_DATA], [GEOGRAPHIC_…"
click at [751, 127] on input "Six Flags Fiesta [US_STATE], [GEOGRAPHIC_DATA], [GEOGRAPHIC_DATA], [GEOGRAPHIC_…" at bounding box center [762, 133] width 434 height 23
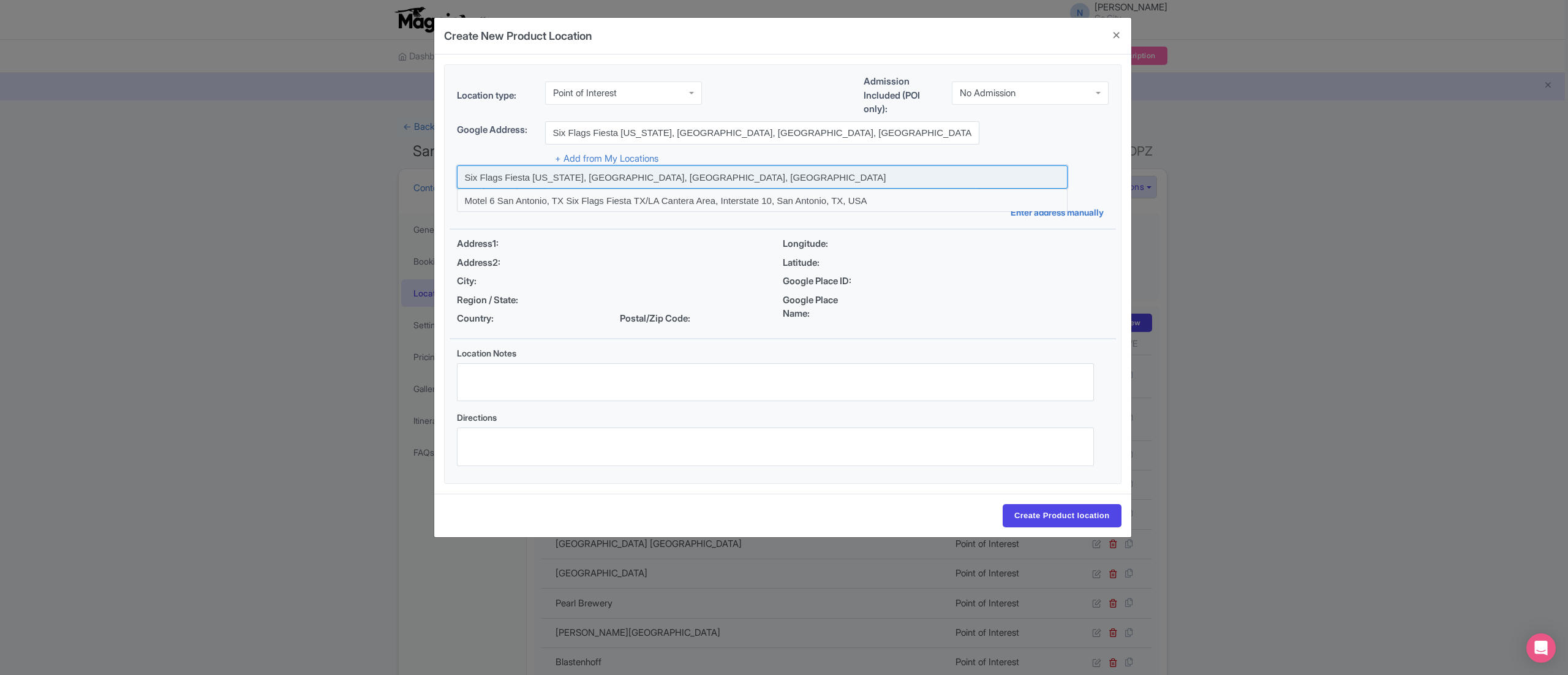
click at [674, 171] on input at bounding box center [762, 177] width 610 height 23
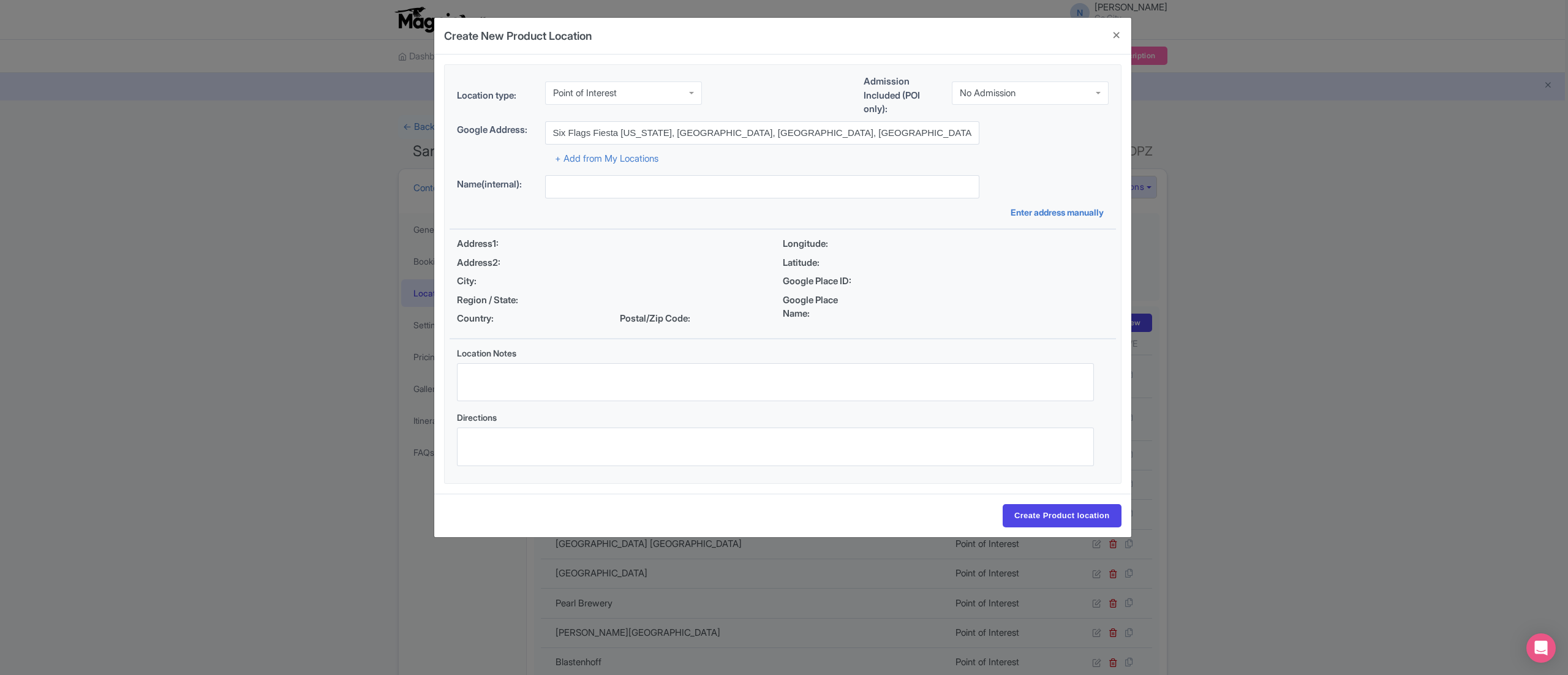
type input "Six Flags Fiesta [US_STATE], [GEOGRAPHIC_DATA], [GEOGRAPHIC_DATA], [GEOGRAPHIC_…"
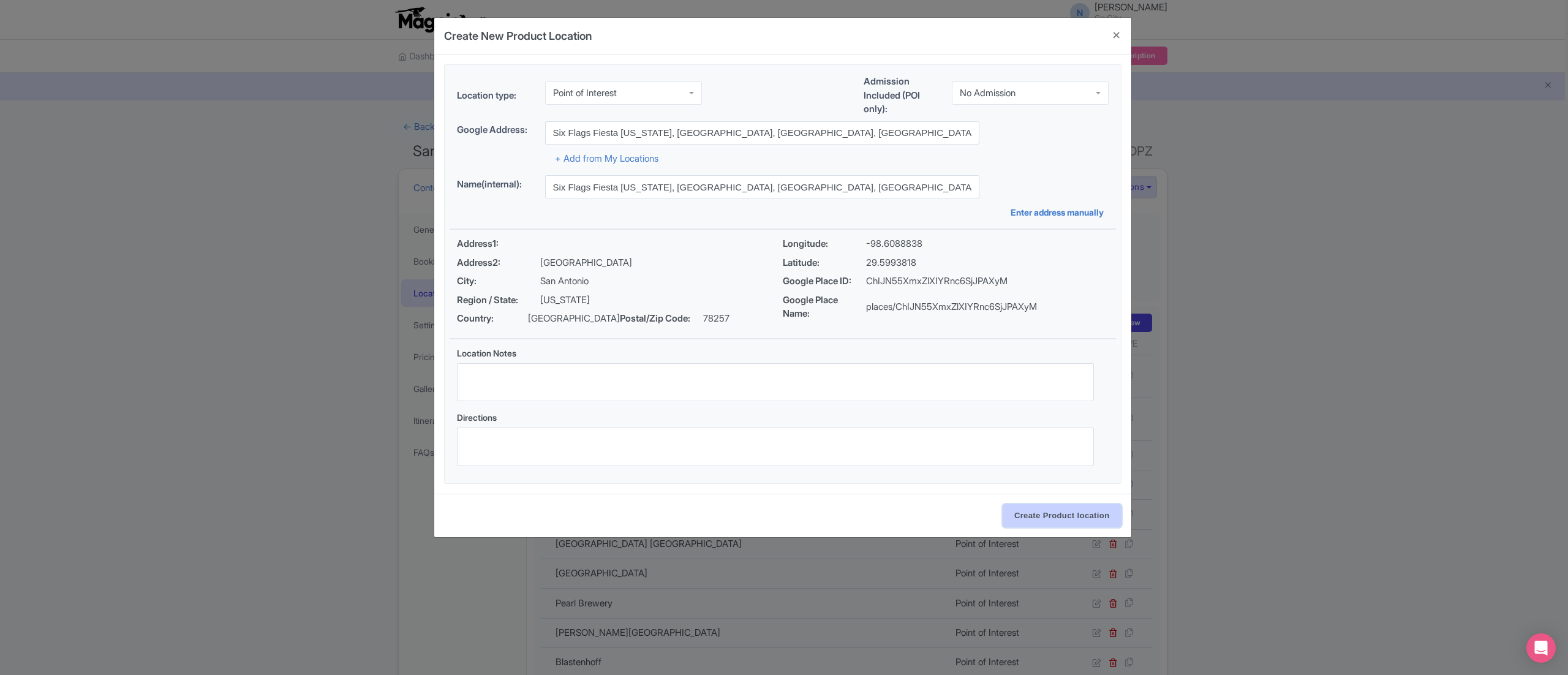
click at [1071, 513] on input "Create Product location" at bounding box center [1062, 516] width 119 height 23
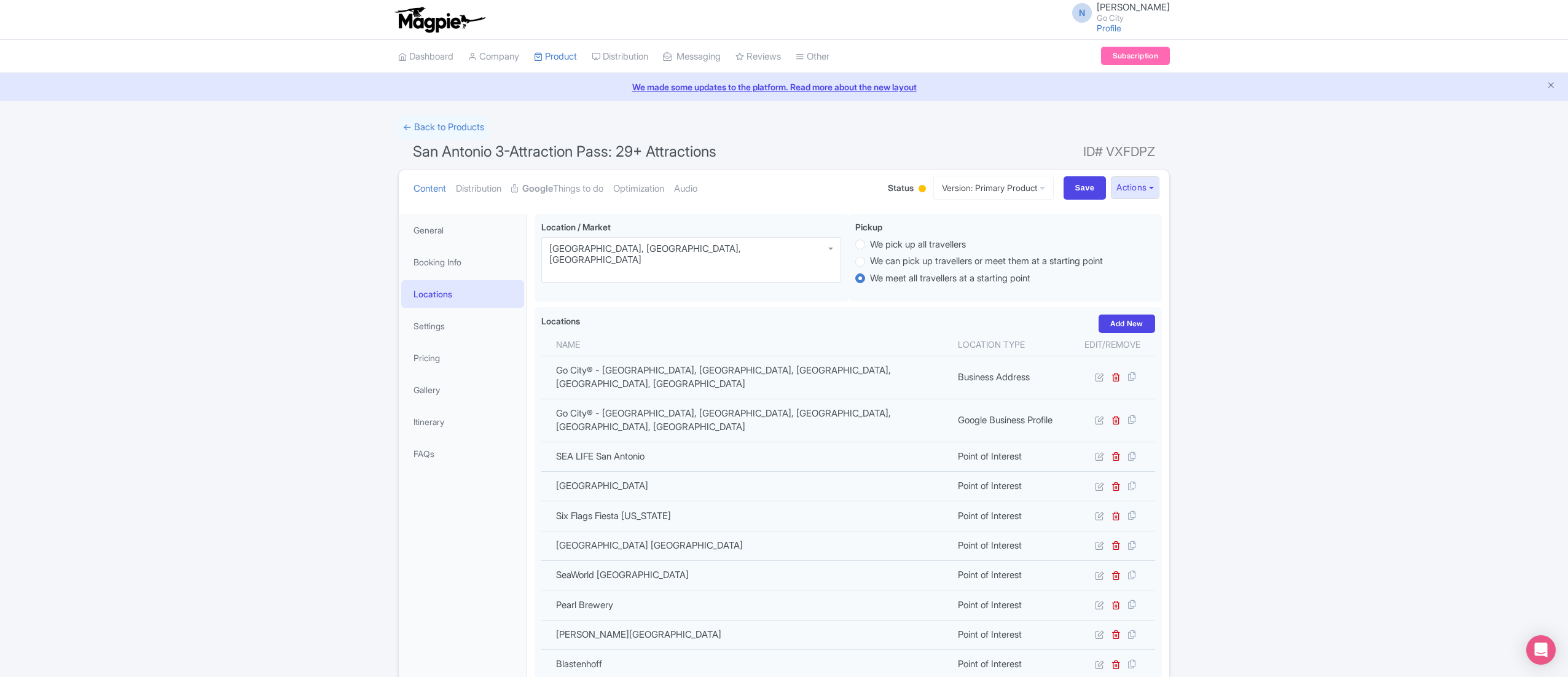
scroll to position [381, 0]
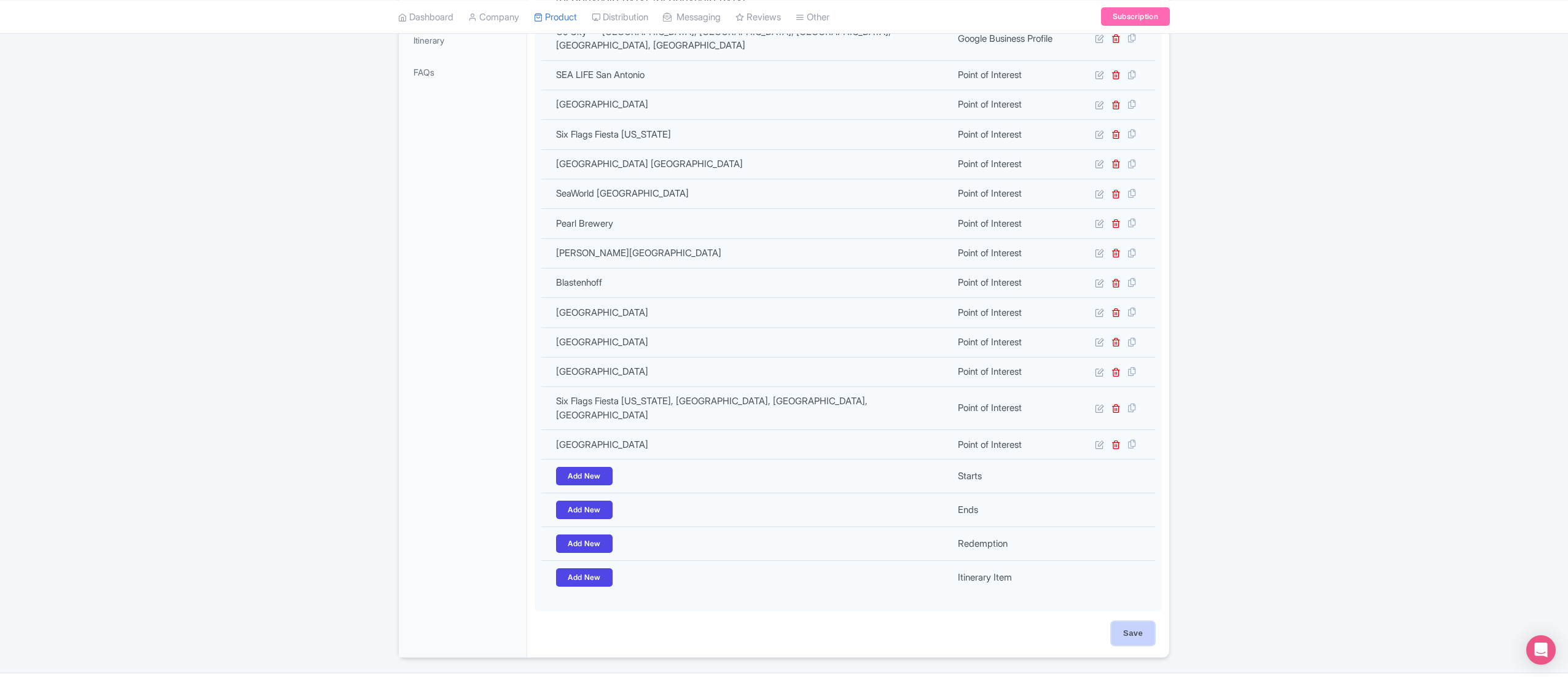
click at [1133, 622] on input "Save" at bounding box center [1133, 633] width 43 height 23
type input "Update Product"
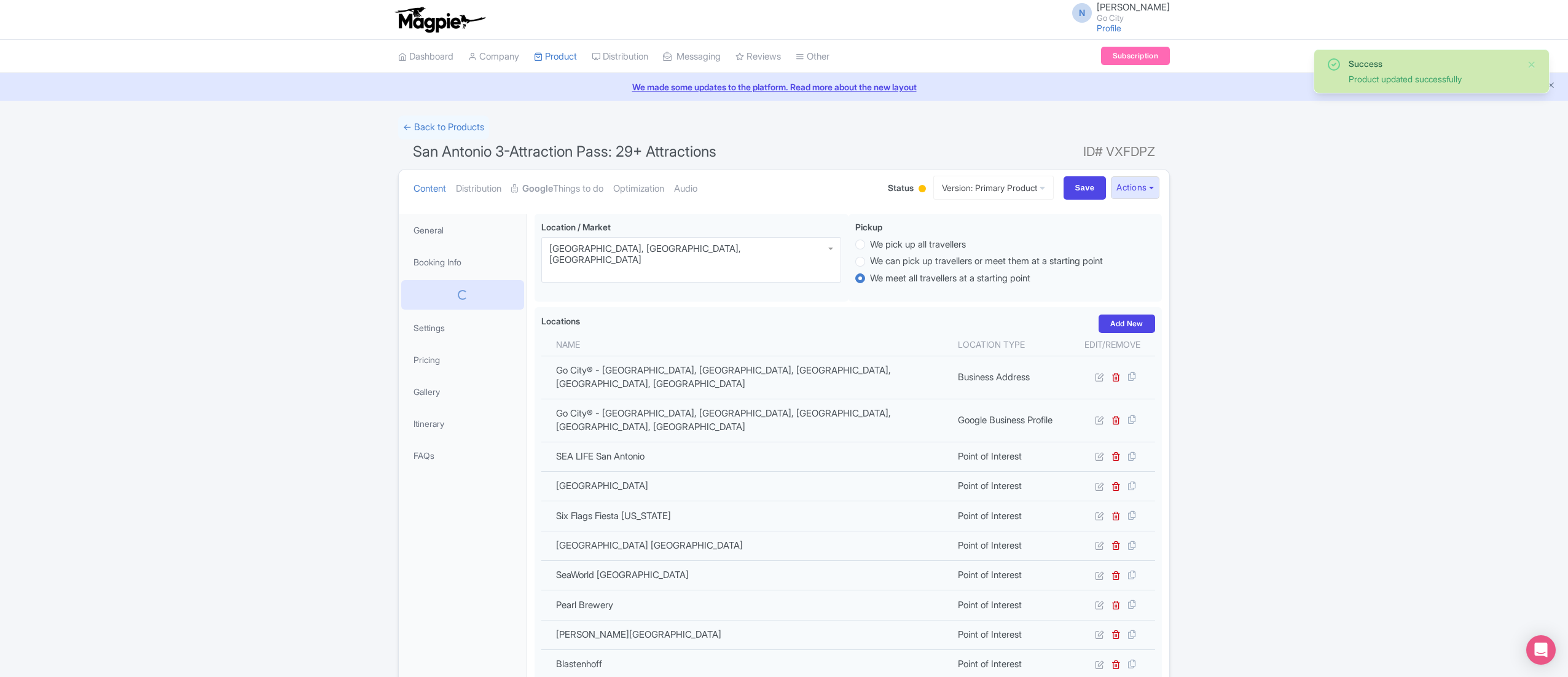
scroll to position [214, 0]
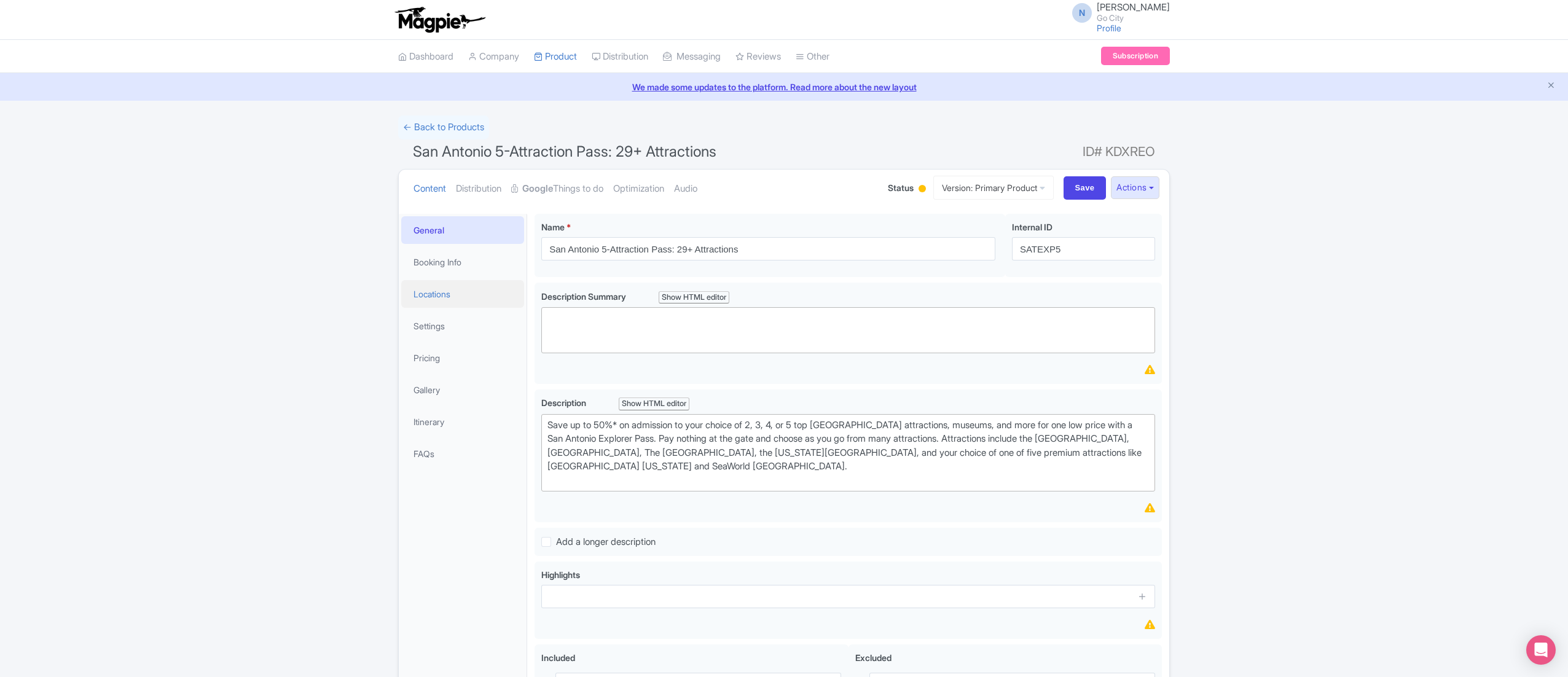
click at [467, 298] on link "Locations" at bounding box center [463, 294] width 123 height 28
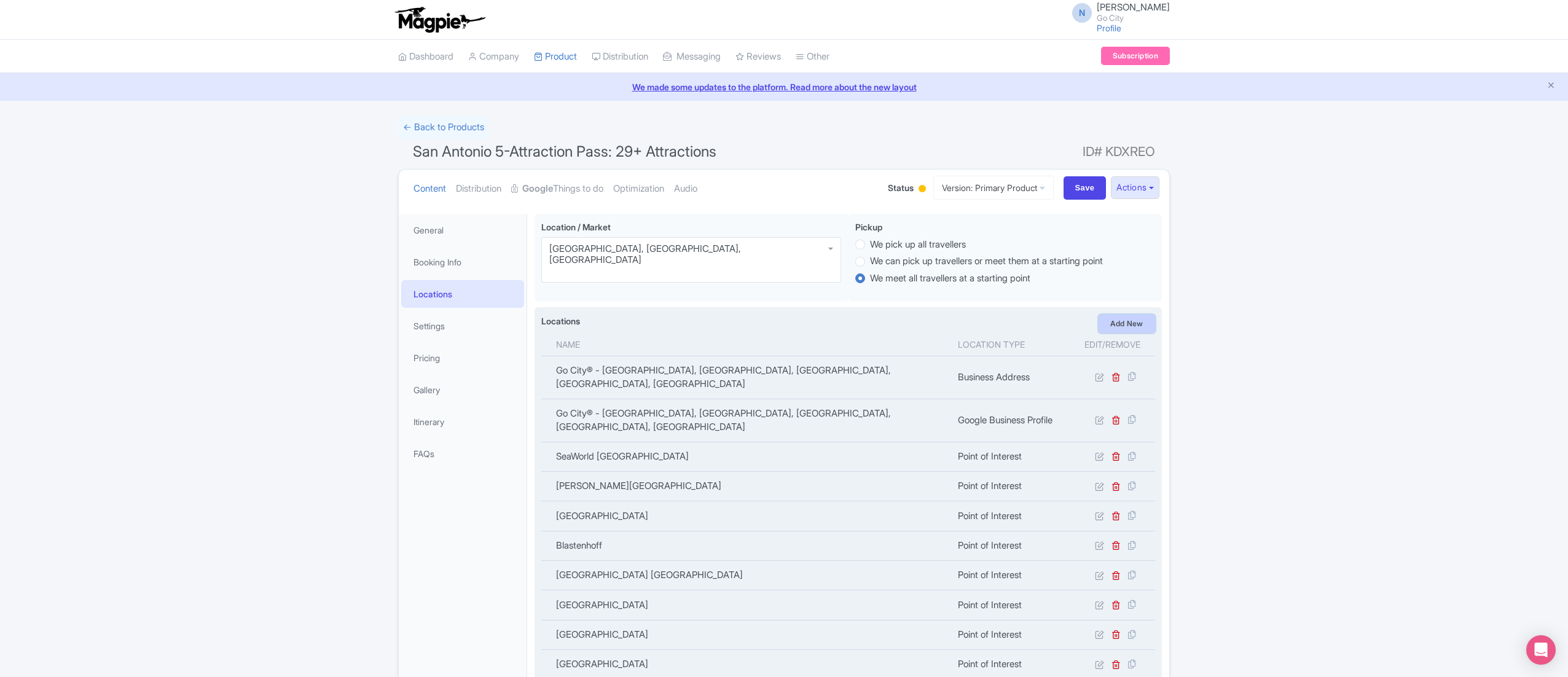
click at [1117, 321] on link "Add New" at bounding box center [1127, 324] width 57 height 19
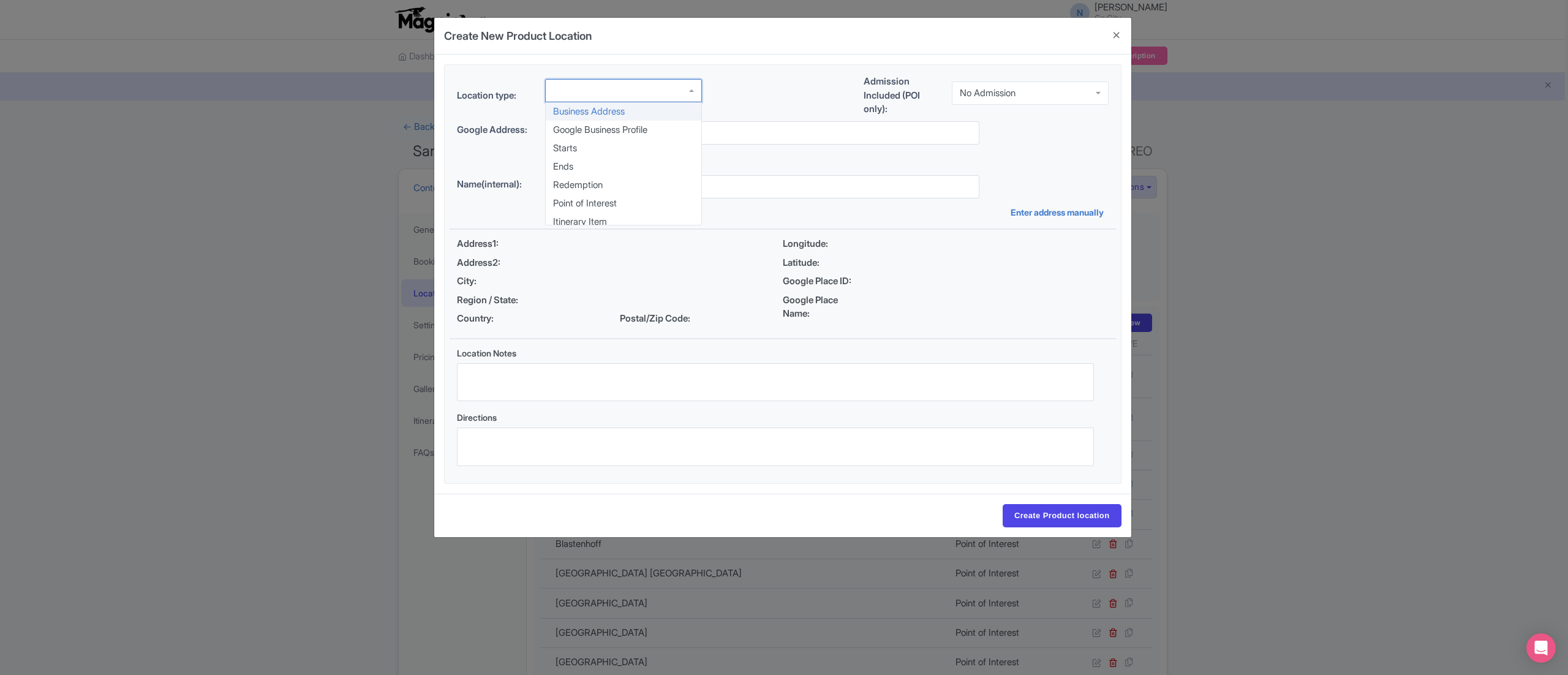
click at [663, 105] on div "Business Address Google Business Profile Starts Ends Redemption Point of Intere…" at bounding box center [623, 93] width 157 height 28
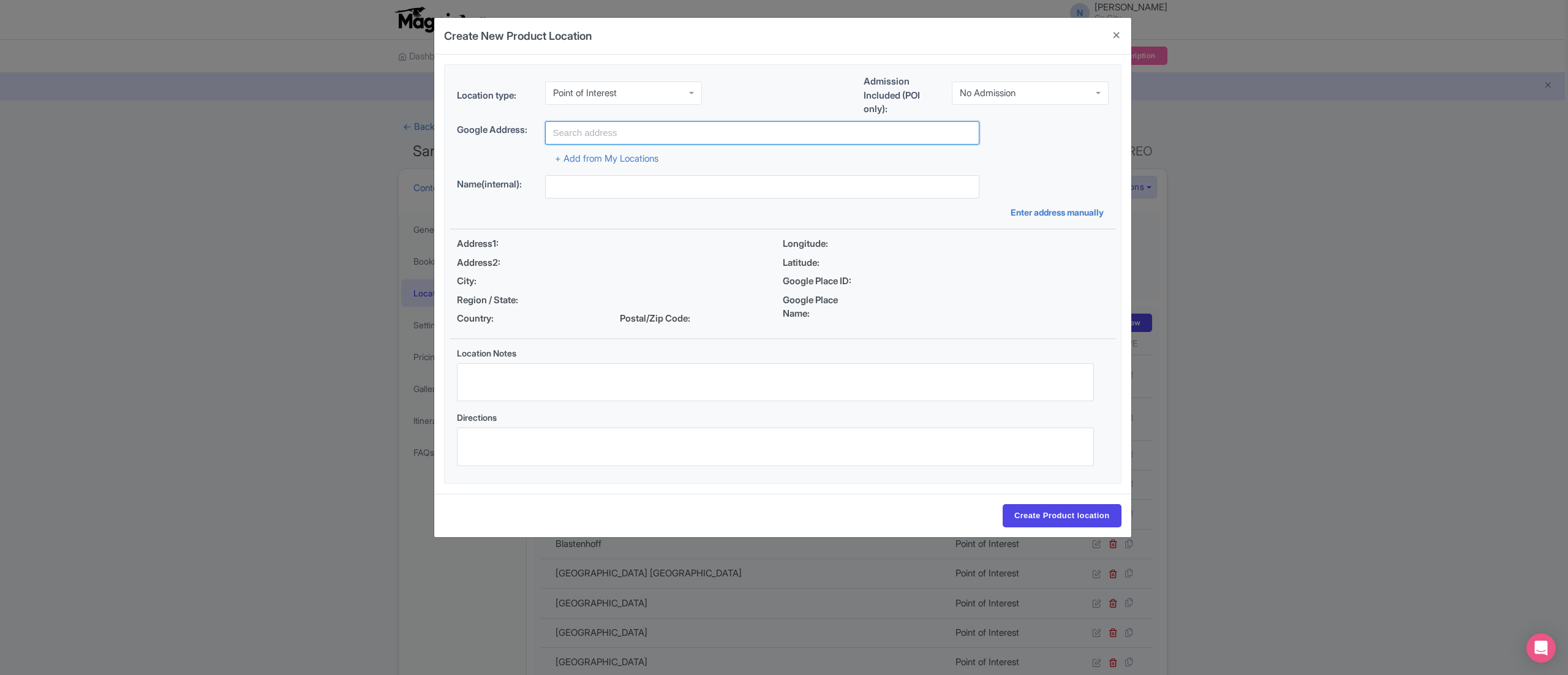
click at [603, 134] on input "text" at bounding box center [762, 133] width 434 height 23
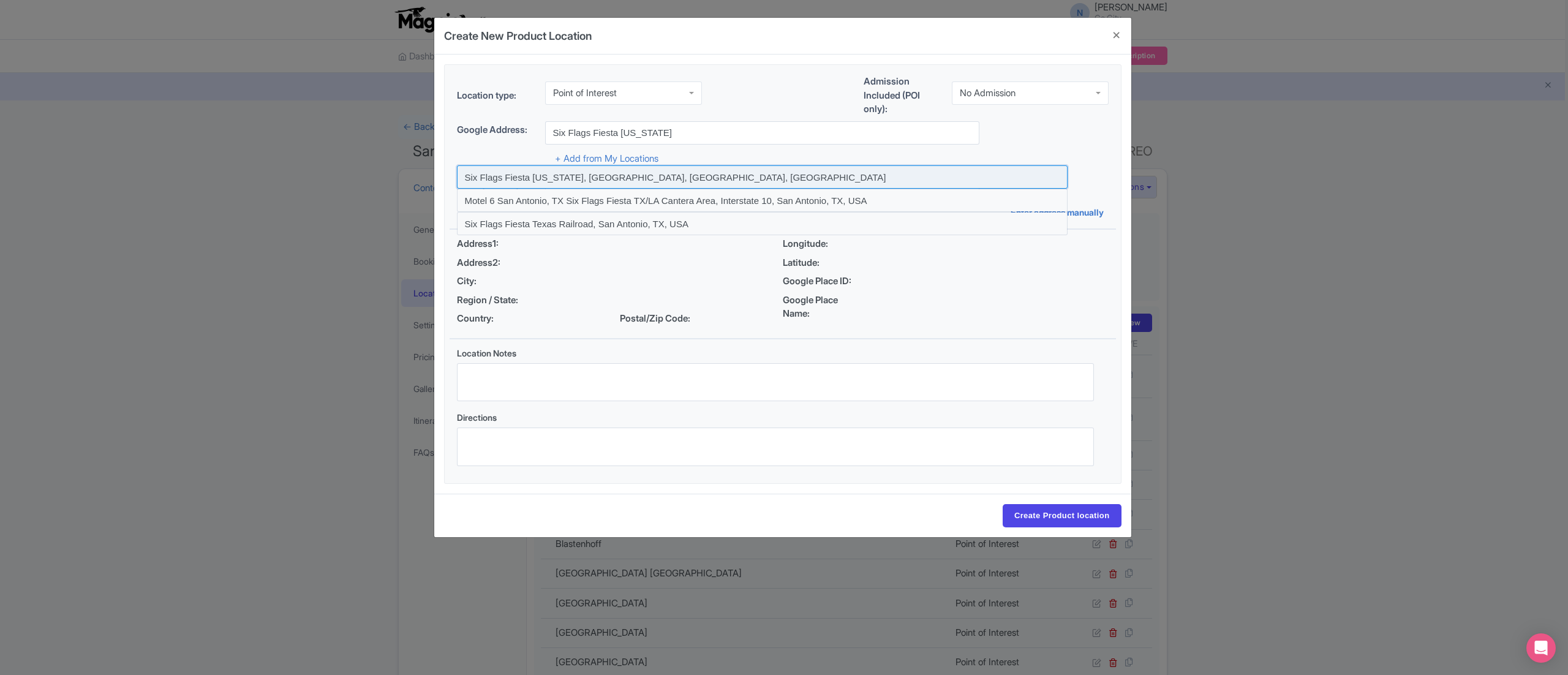
click at [640, 176] on input at bounding box center [762, 177] width 610 height 23
type input "Six Flags Fiesta Texas, San Antonio, TX, USA"
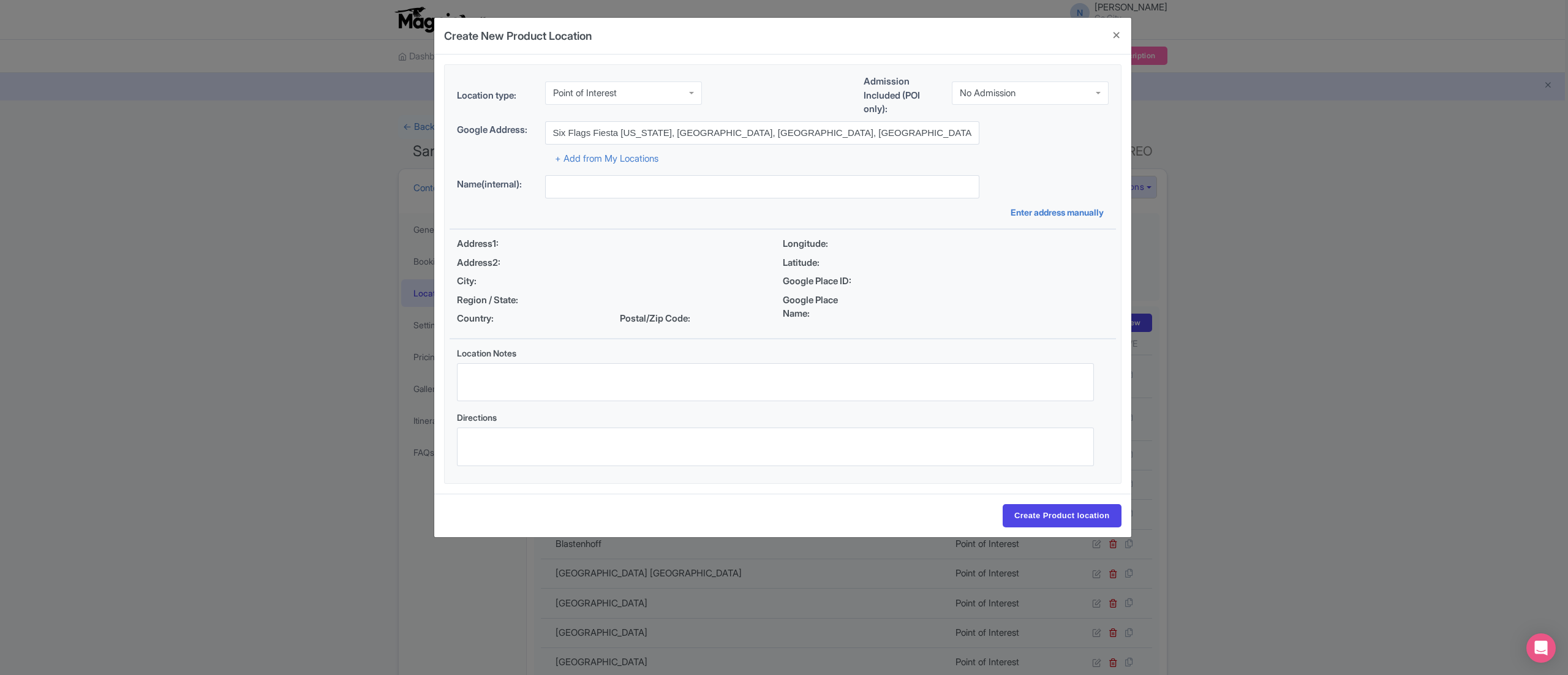
type input "Six Flags Fiesta Texas, San Antonio, TX, USA"
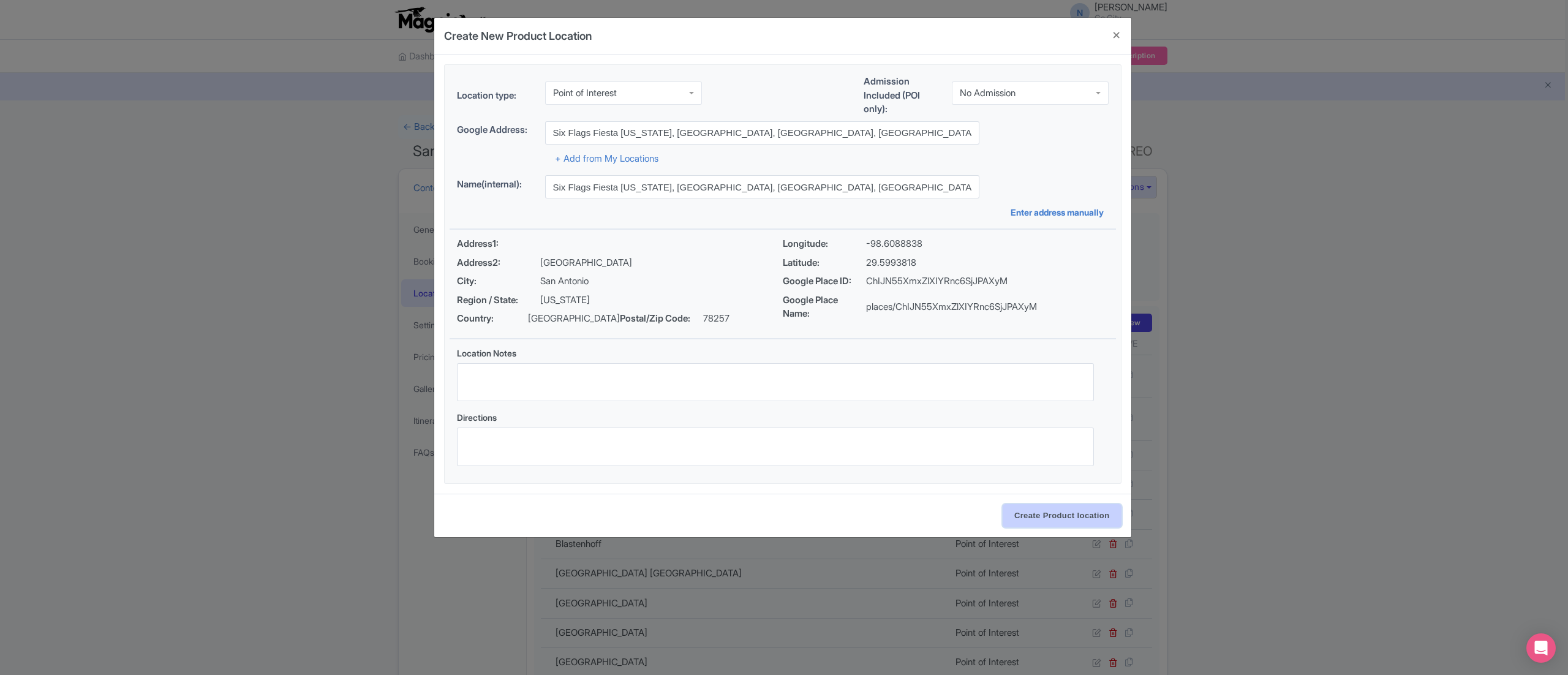
click at [1028, 514] on input "Create Product location" at bounding box center [1062, 516] width 119 height 23
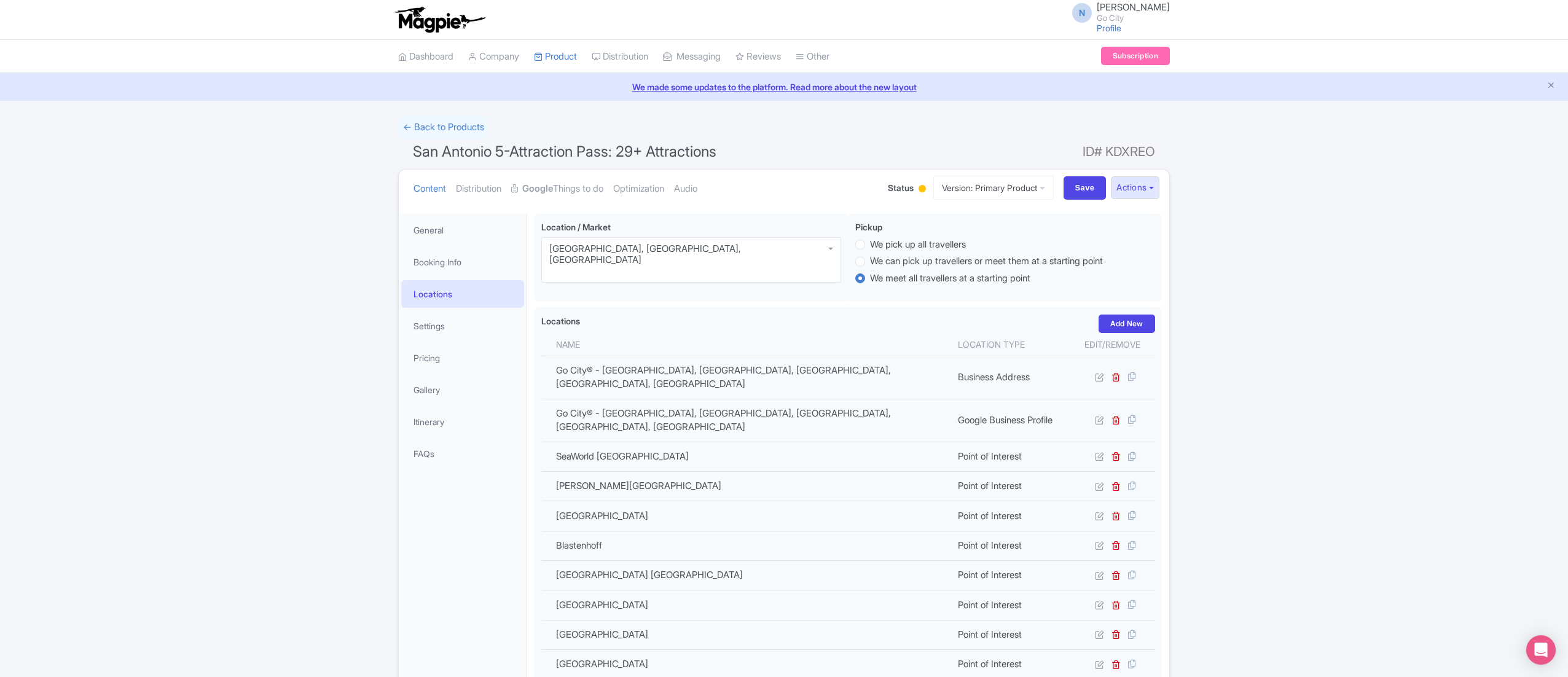
click at [1031, 531] on td "Point of Interest" at bounding box center [1010, 545] width 119 height 29
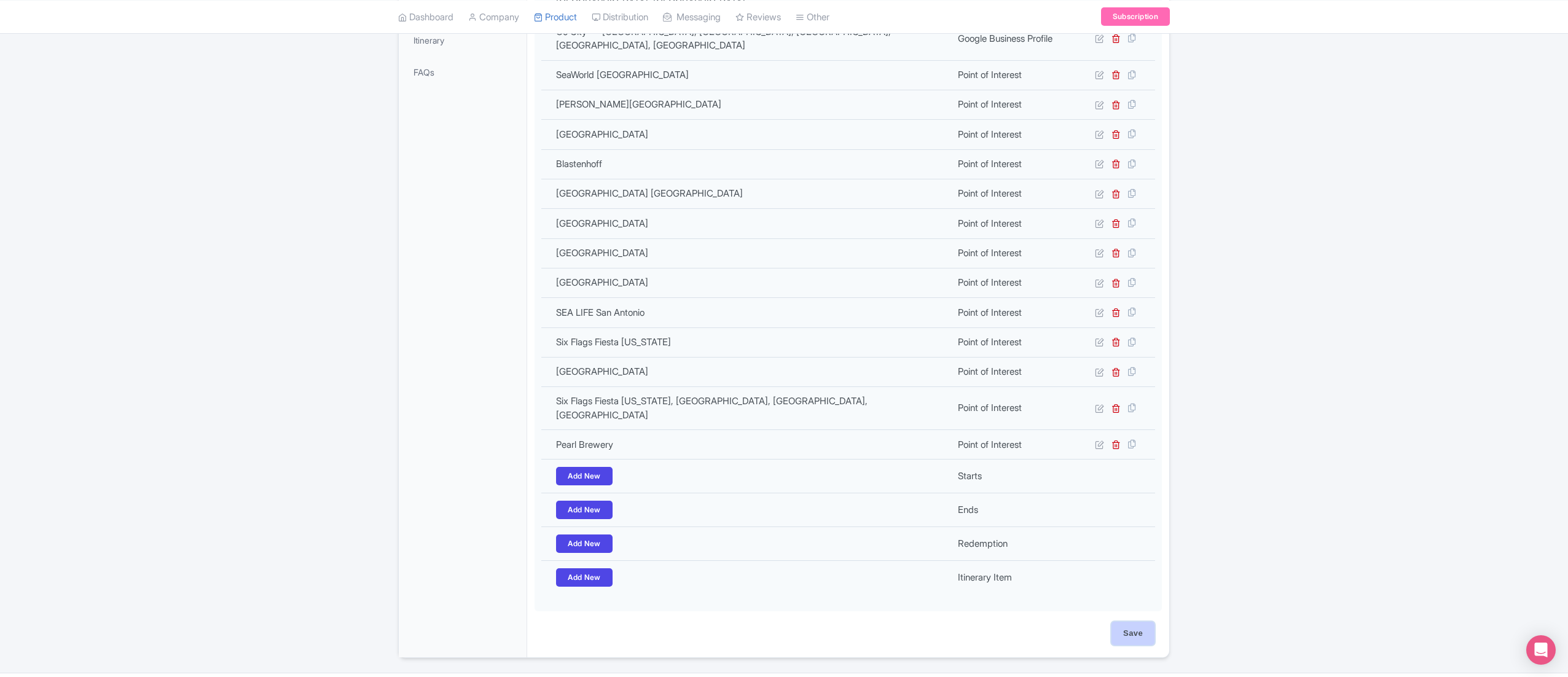
click at [1126, 622] on input "Save" at bounding box center [1133, 633] width 43 height 23
type input "Update Product"
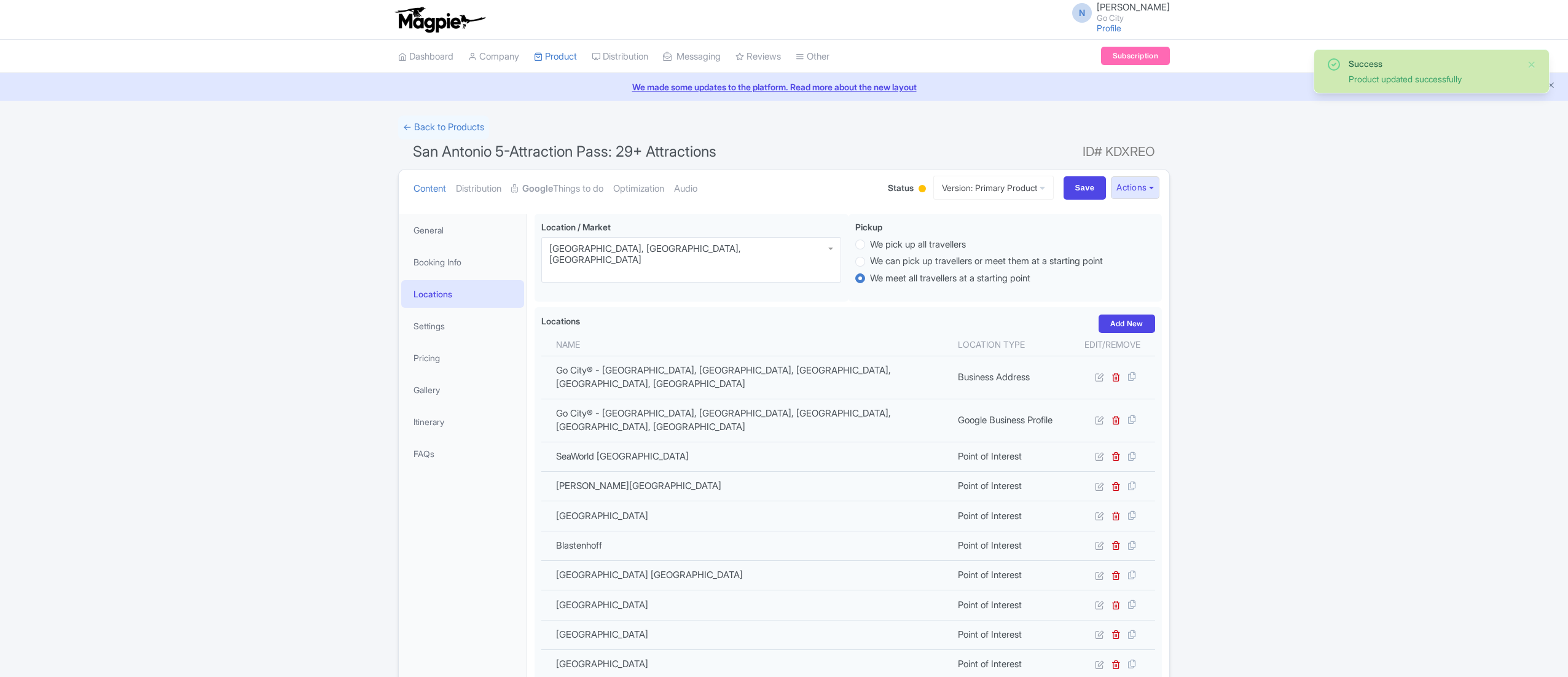
scroll to position [214, 0]
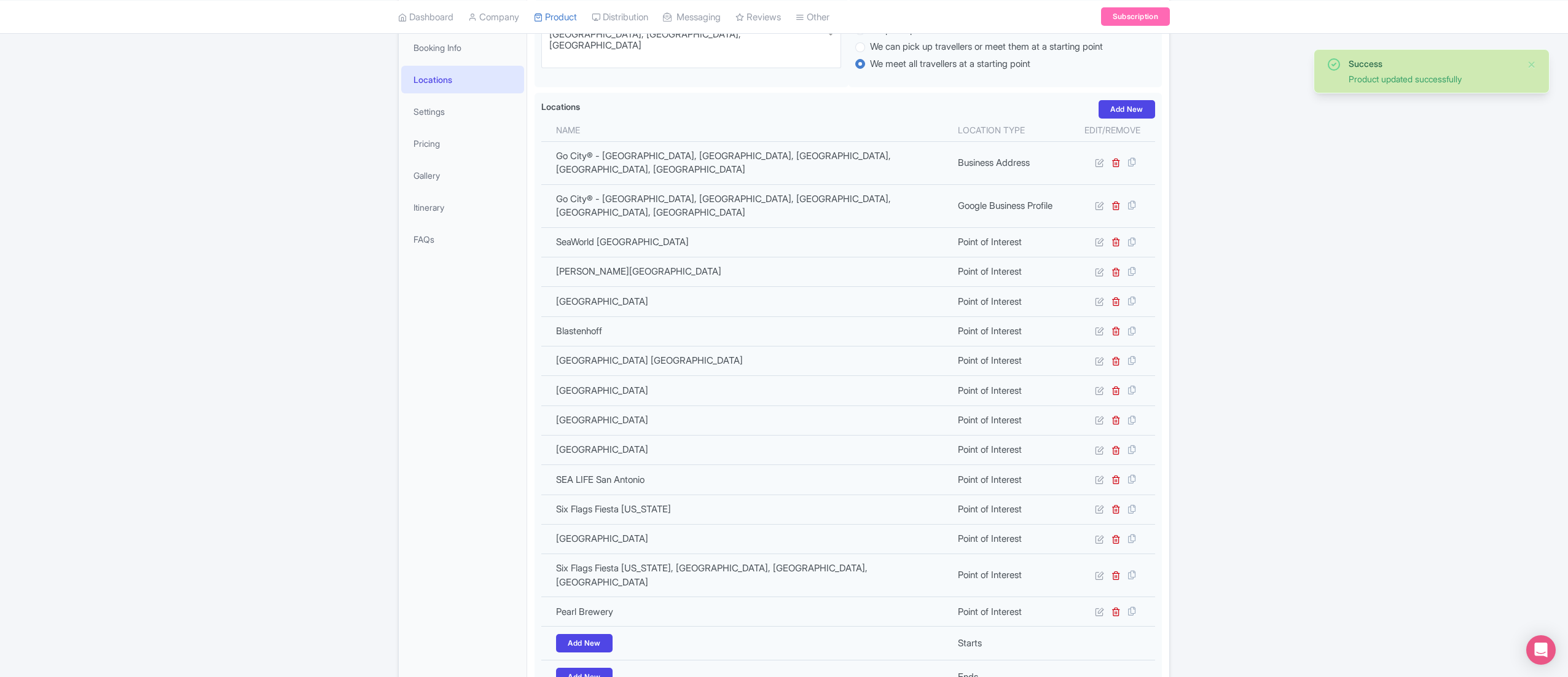
click at [1240, 467] on div "Success Product updated successfully ← Back to Products [GEOGRAPHIC_DATA] 5-Att…" at bounding box center [784, 360] width 1568 height 919
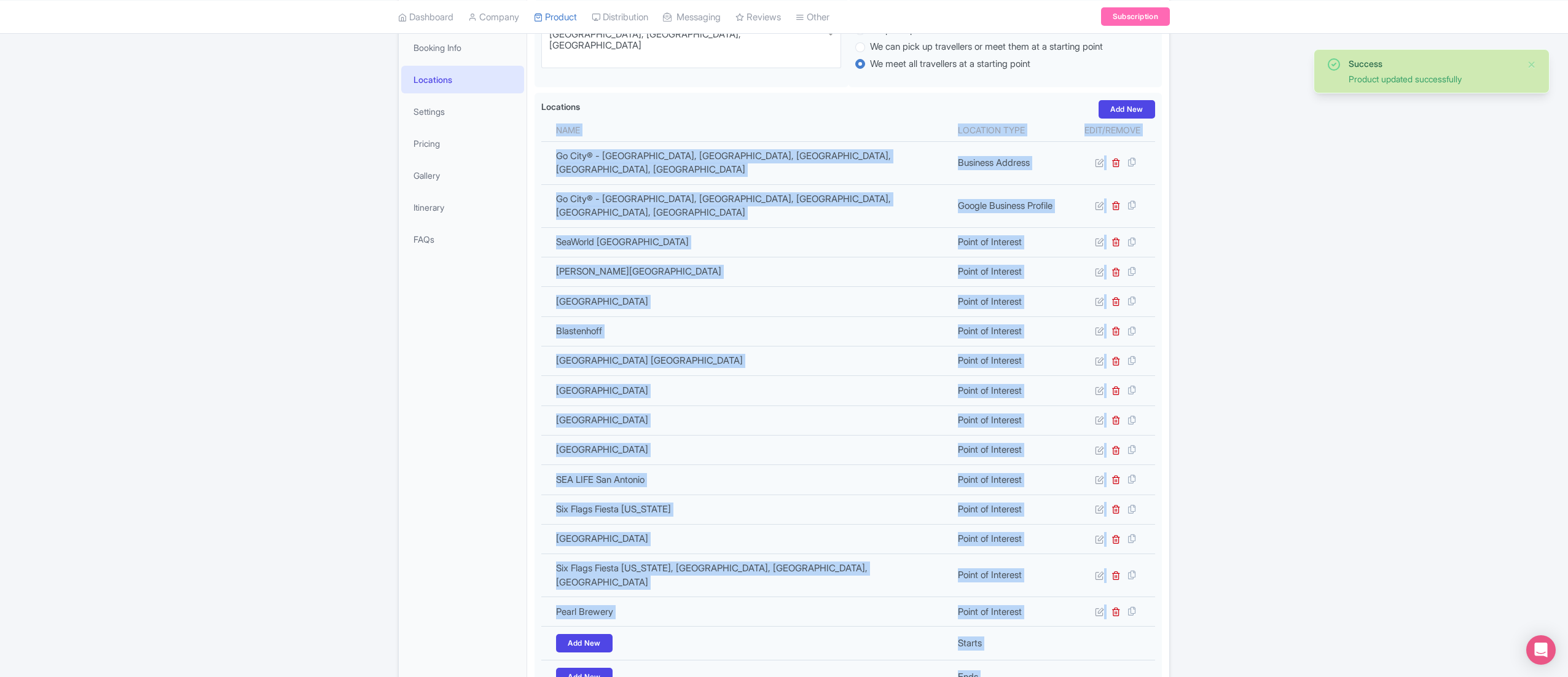
click at [1240, 467] on div "Success Product updated successfully ← Back to Products [GEOGRAPHIC_DATA] 5-Att…" at bounding box center [784, 360] width 1568 height 919
